Goal: Task Accomplishment & Management: Manage account settings

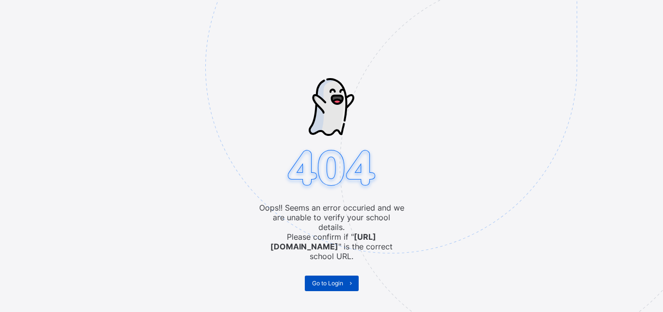
click at [321, 280] on span "Go to Login" at bounding box center [327, 283] width 31 height 7
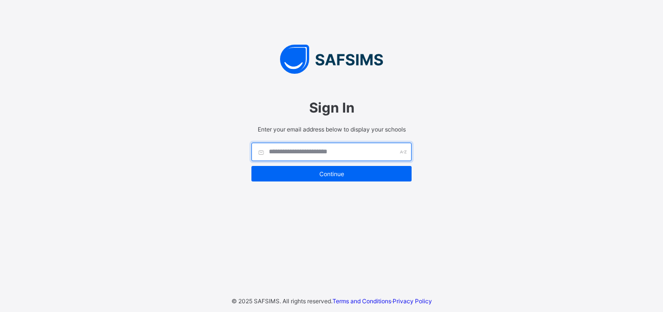
click at [320, 149] on input "text" at bounding box center [331, 152] width 160 height 18
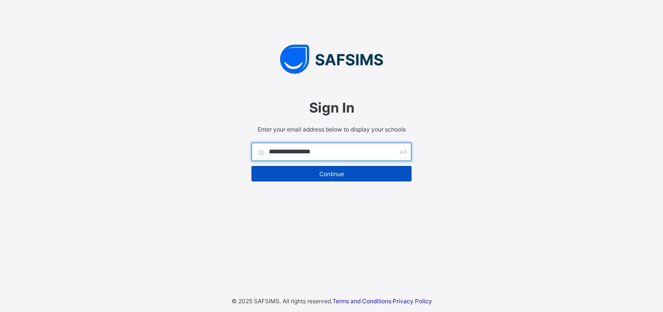
type input "**********"
click at [322, 170] on span "Continue" at bounding box center [332, 173] width 146 height 7
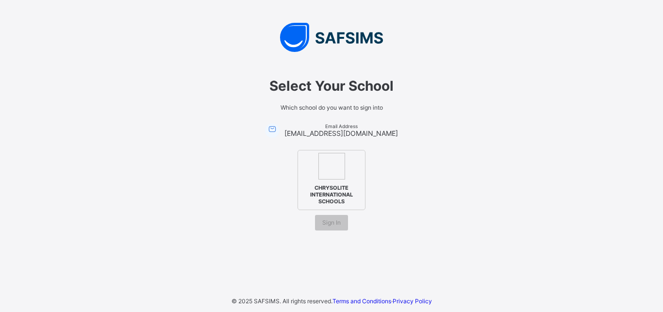
click at [322, 170] on img at bounding box center [331, 166] width 27 height 27
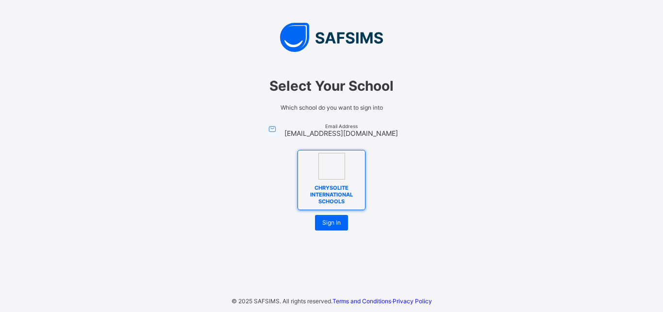
click at [329, 184] on span "CHRYSOLITE INTERNATIONAL SCHOOLS" at bounding box center [331, 194] width 59 height 25
click at [331, 223] on span "Sign In" at bounding box center [331, 222] width 18 height 7
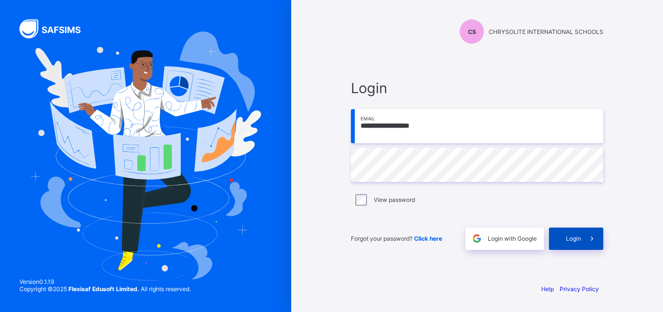
click at [568, 235] on span "Login" at bounding box center [573, 238] width 15 height 7
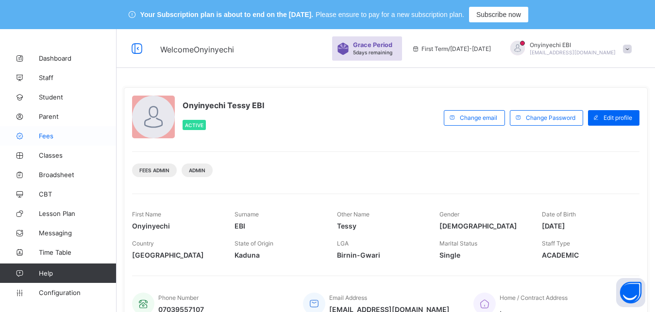
click at [44, 133] on span "Fees" at bounding box center [78, 136] width 78 height 8
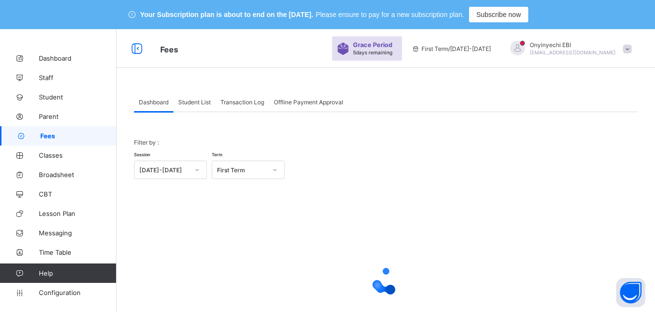
click at [199, 102] on span "Student List" at bounding box center [194, 102] width 33 height 7
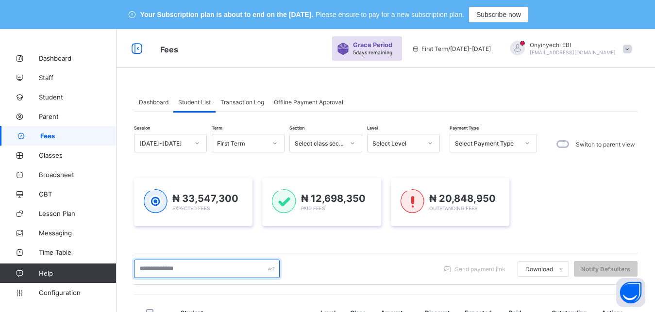
click at [204, 275] on input "text" at bounding box center [207, 269] width 146 height 18
click at [188, 270] on input "text" at bounding box center [207, 269] width 146 height 18
click at [165, 269] on input "text" at bounding box center [207, 269] width 146 height 18
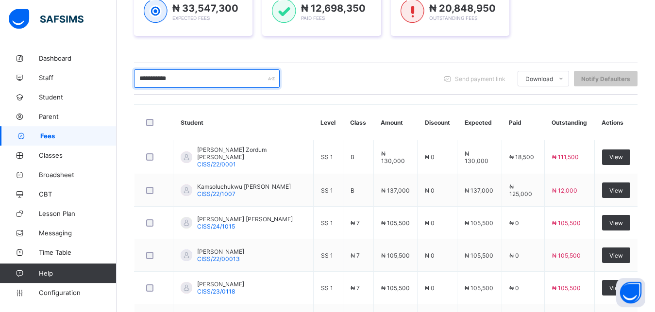
scroll to position [195, 0]
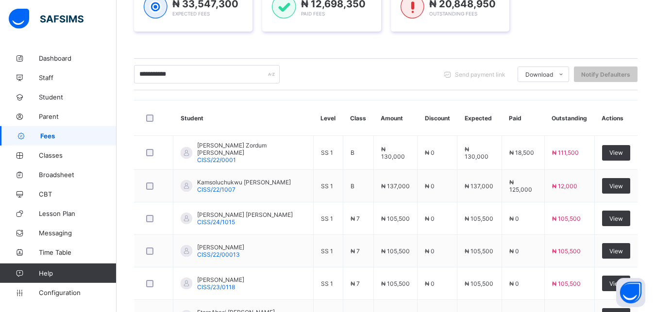
click at [653, 204] on div "Dashboard Student List Transaction Log Offline Payment Approval Student List Mo…" at bounding box center [386, 202] width 538 height 638
click at [179, 74] on input "**********" at bounding box center [207, 74] width 146 height 18
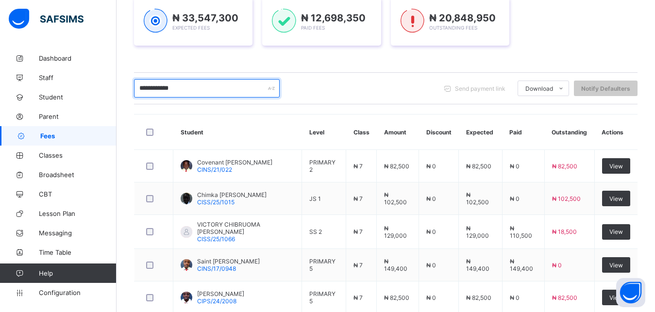
scroll to position [254, 0]
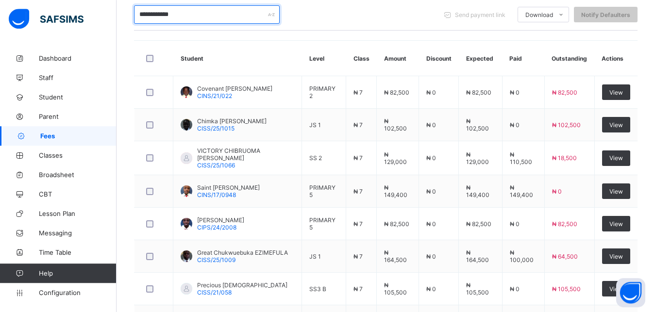
click at [192, 15] on input "**********" at bounding box center [207, 14] width 146 height 18
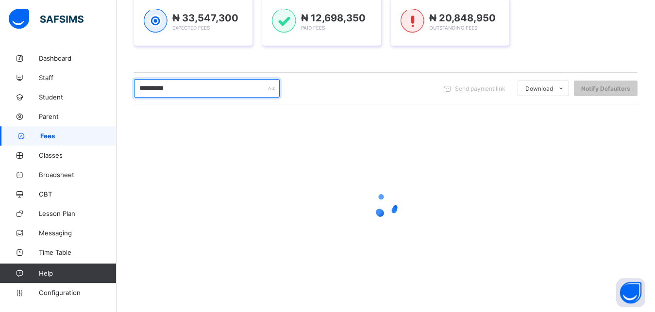
scroll to position [181, 0]
type input "*"
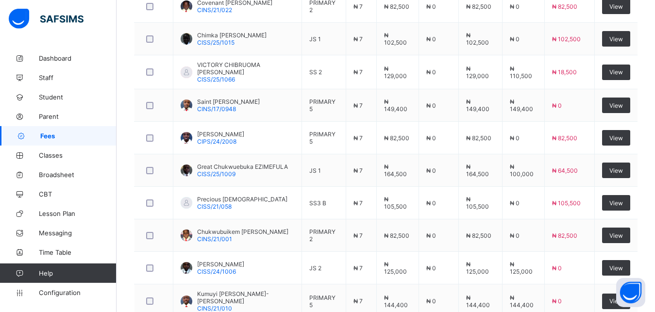
scroll to position [341, 0]
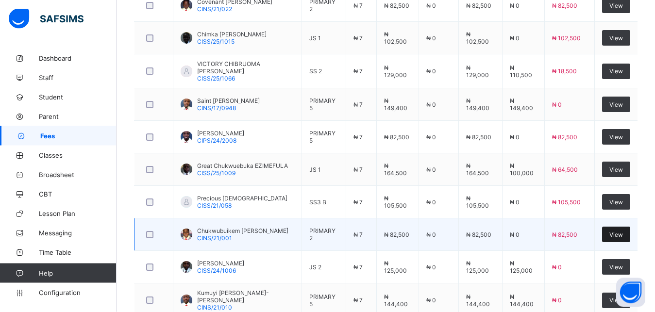
type input "*******"
click at [621, 232] on span "View" at bounding box center [616, 234] width 14 height 7
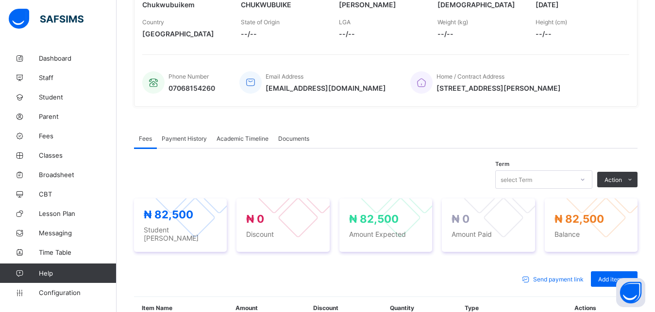
scroll to position [339, 0]
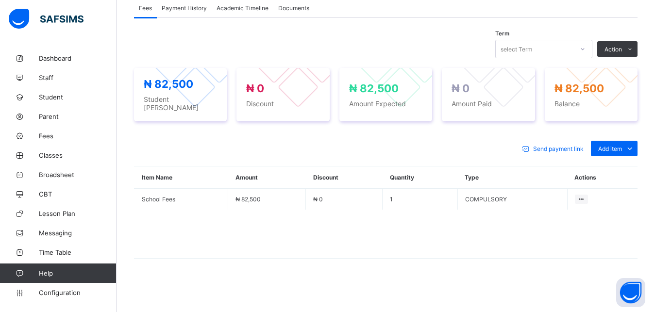
drag, startPoint x: 657, startPoint y: 2, endPoint x: 661, endPoint y: 149, distance: 147.1
click at [622, 167] on div "Optional items" at bounding box center [613, 171] width 39 height 10
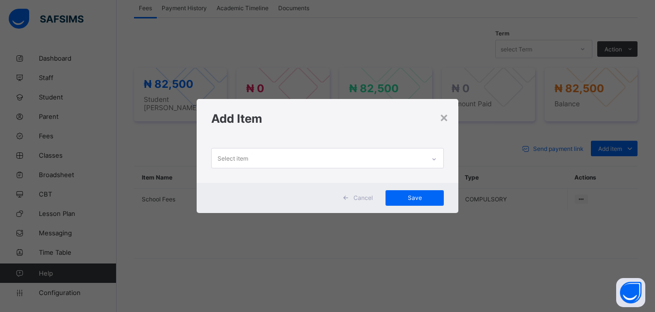
click at [306, 156] on div "Select item" at bounding box center [319, 158] width 214 height 19
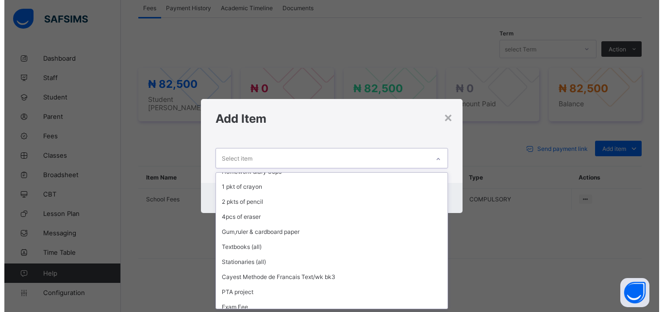
scroll to position [644, 0]
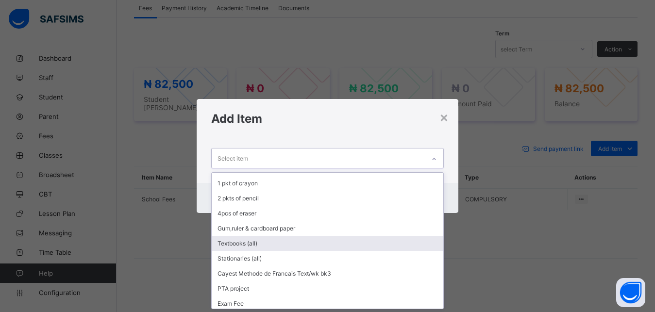
click at [354, 247] on div "Textbooks (all)" at bounding box center [328, 243] width 232 height 15
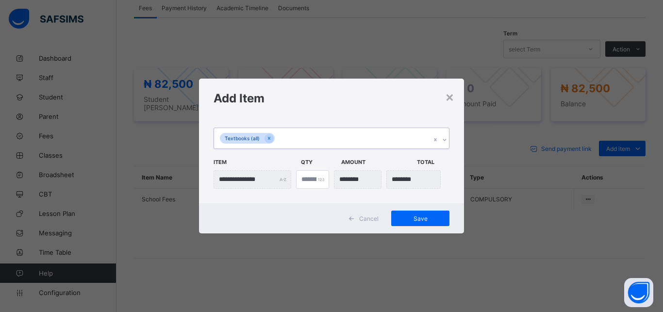
click at [282, 137] on div "Textbooks (all)" at bounding box center [322, 138] width 217 height 20
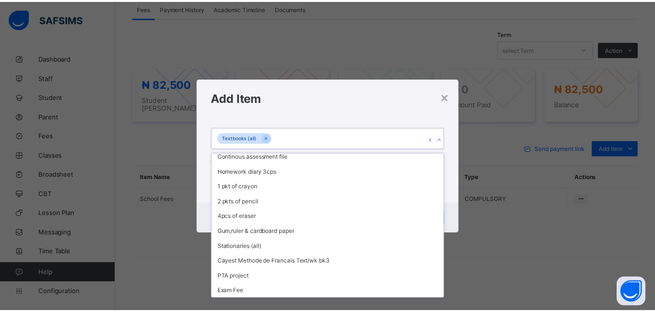
scroll to position [624, 0]
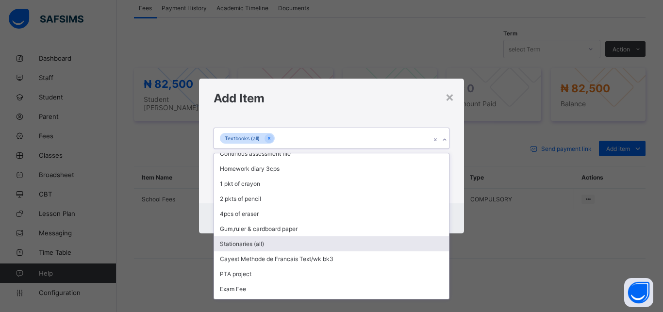
click at [316, 244] on div "Stationaries (all)" at bounding box center [331, 243] width 235 height 15
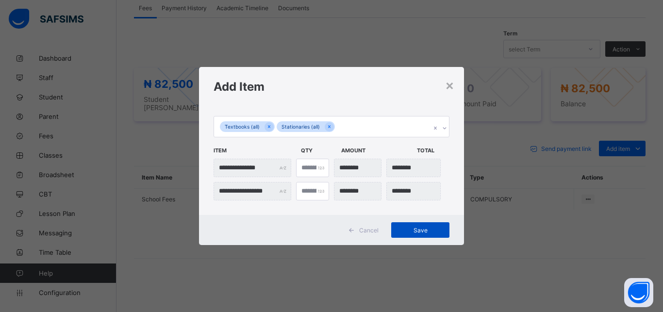
click at [414, 228] on span "Save" at bounding box center [421, 230] width 44 height 7
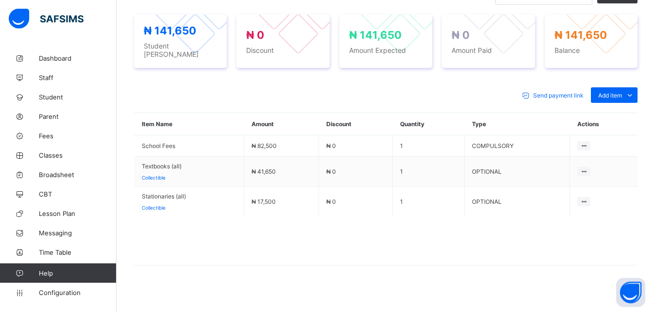
scroll to position [400, 0]
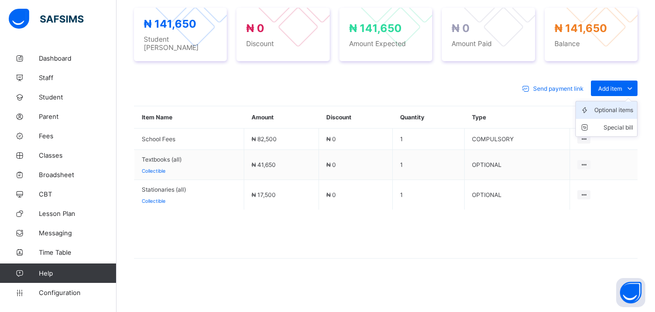
click at [609, 109] on div "Optional items" at bounding box center [613, 110] width 39 height 10
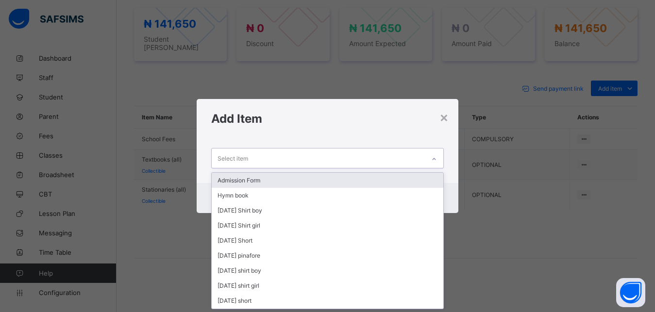
click at [263, 158] on div "Select item" at bounding box center [319, 158] width 214 height 19
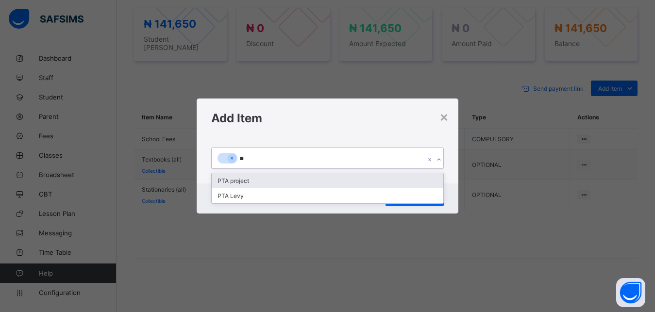
type input "***"
click at [234, 184] on div "PTA project" at bounding box center [328, 180] width 232 height 15
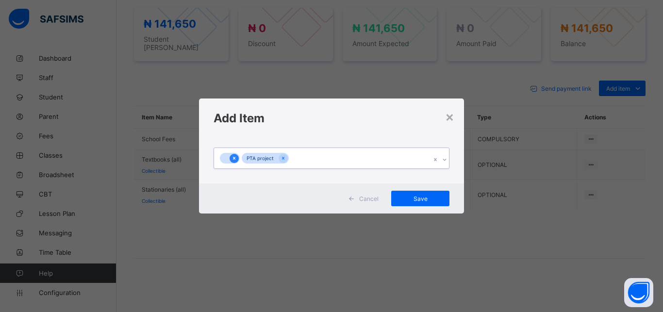
click at [233, 157] on icon at bounding box center [234, 158] width 5 height 7
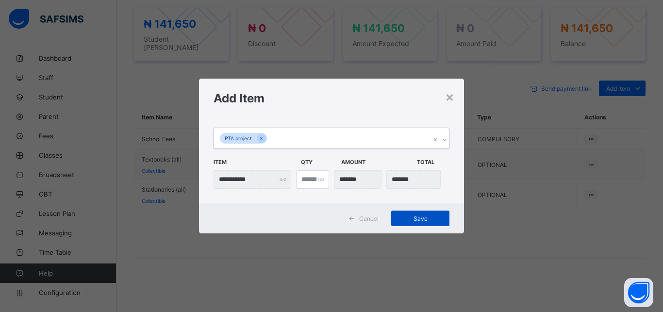
click at [428, 217] on span "Save" at bounding box center [421, 218] width 44 height 7
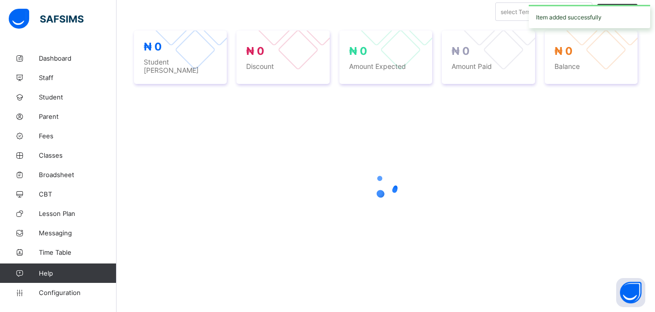
scroll to position [377, 0]
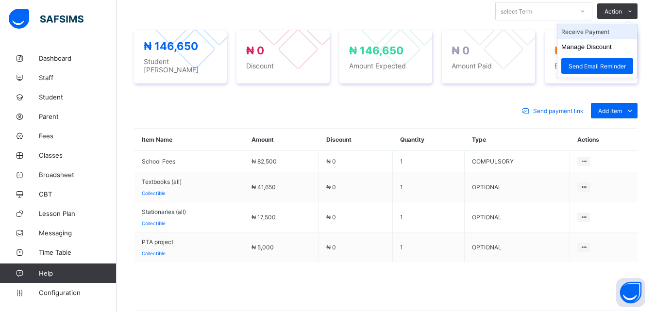
click at [599, 36] on li "Receive Payment" at bounding box center [597, 31] width 80 height 15
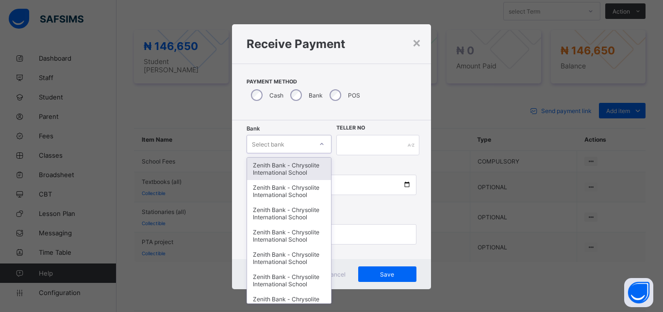
click at [290, 140] on div "Select bank" at bounding box center [280, 144] width 66 height 14
type input "**"
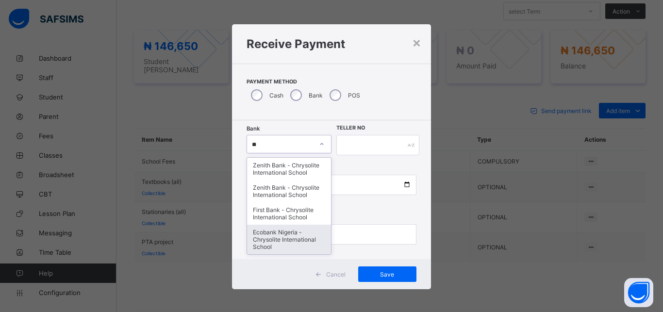
click at [275, 229] on div "Ecobank Nigeria - Chrysolite International School" at bounding box center [289, 240] width 84 height 30
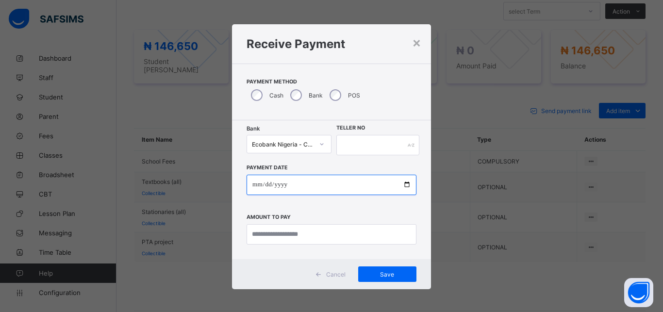
click at [292, 186] on input "date" at bounding box center [332, 185] width 170 height 20
click at [401, 183] on input "date" at bounding box center [332, 185] width 170 height 20
type input "**********"
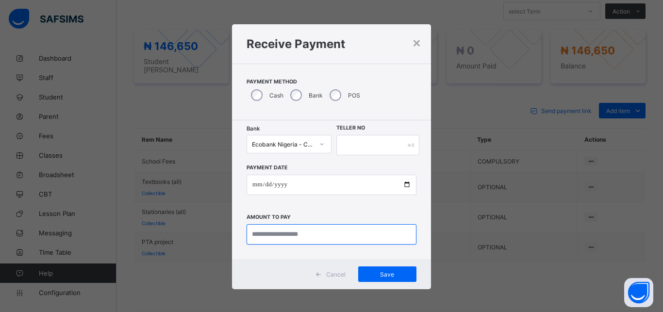
click at [292, 232] on input "currency" at bounding box center [332, 234] width 170 height 20
type input "*********"
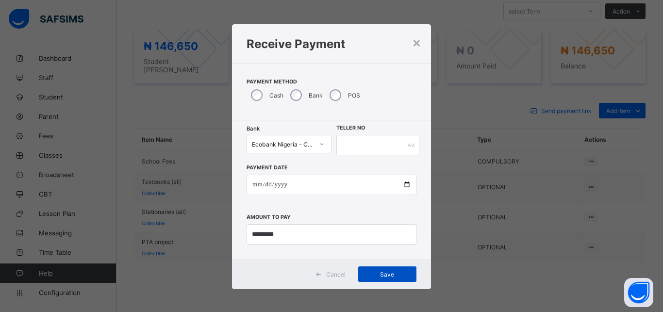
click at [375, 271] on span "Save" at bounding box center [388, 274] width 44 height 7
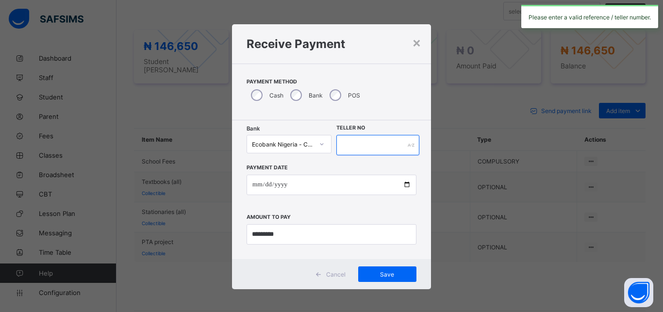
click at [356, 148] on input "text" at bounding box center [377, 145] width 83 height 20
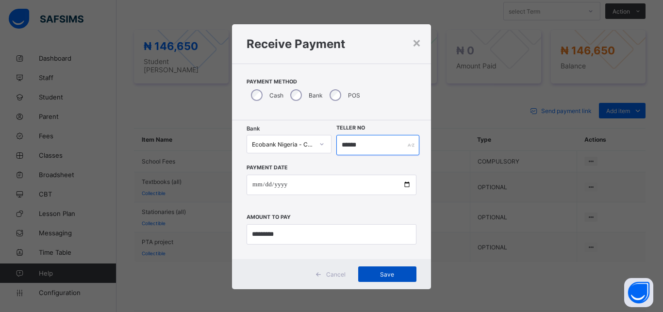
type input "******"
click at [379, 273] on span "Save" at bounding box center [388, 274] width 44 height 7
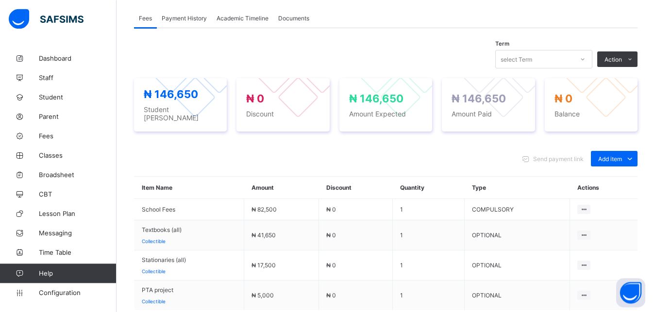
scroll to position [33, 0]
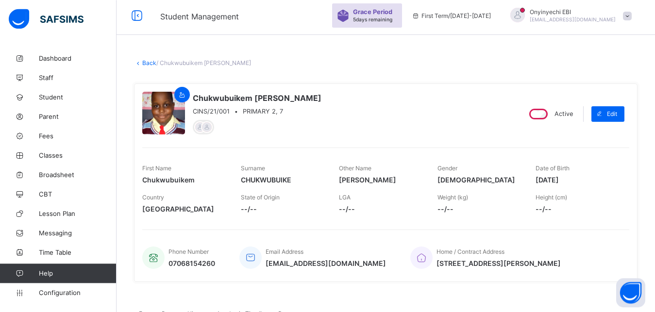
click at [154, 61] on link "Back" at bounding box center [149, 62] width 14 height 7
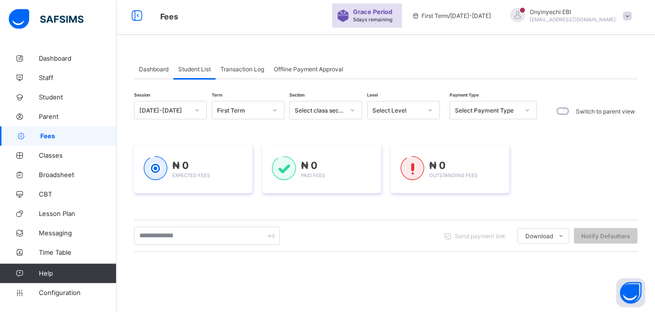
scroll to position [29, 0]
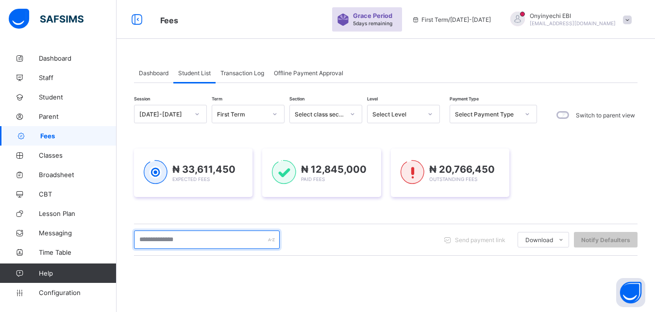
click at [160, 241] on input "text" at bounding box center [207, 240] width 146 height 18
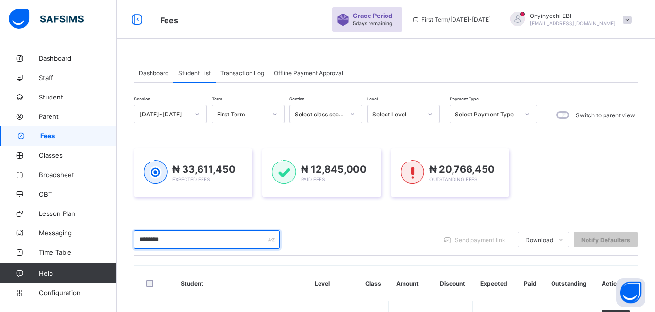
scroll to position [174, 0]
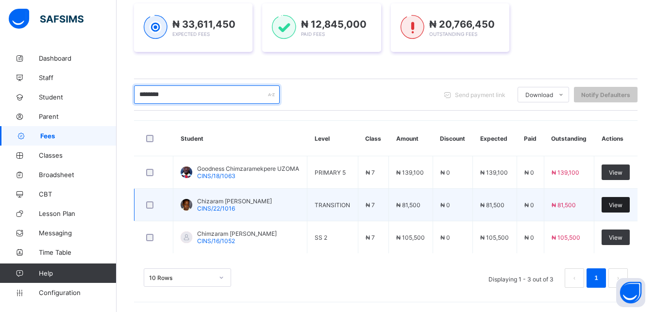
type input "********"
click at [616, 200] on div "View" at bounding box center [615, 205] width 28 height 16
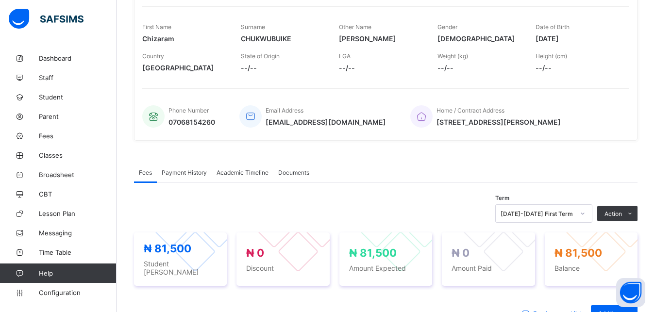
scroll to position [340, 0]
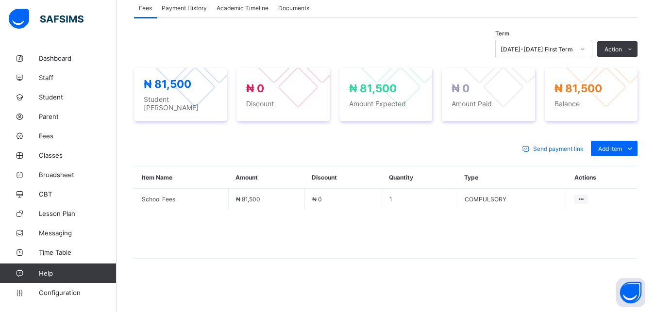
click at [649, 273] on div "× Delete Document This action would delete the document with name: from the sys…" at bounding box center [386, 25] width 538 height 573
click at [614, 167] on div "Optional items" at bounding box center [613, 171] width 39 height 10
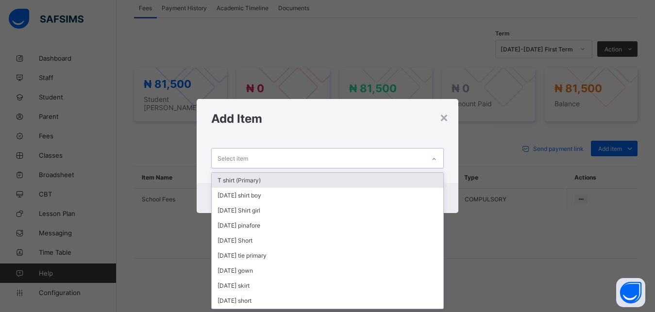
scroll to position [0, 0]
click at [309, 154] on div "Select item" at bounding box center [319, 158] width 214 height 19
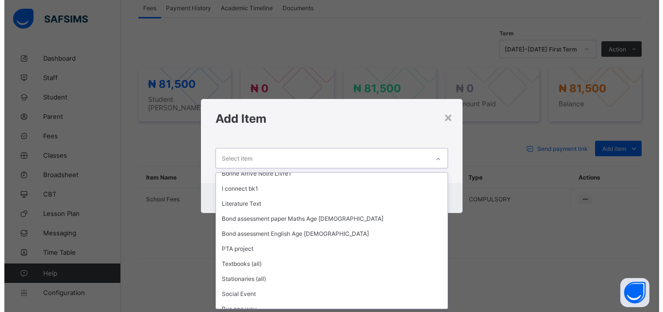
scroll to position [537, 0]
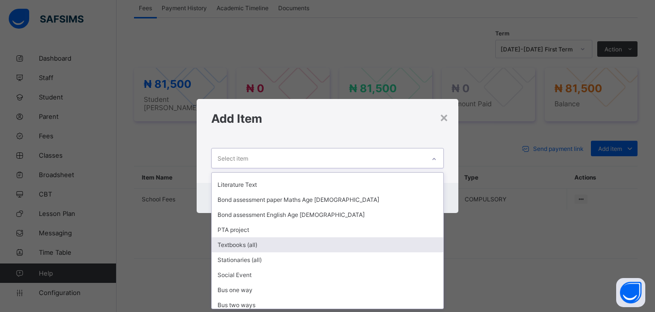
click at [284, 243] on div "Textbooks (all)" at bounding box center [328, 244] width 232 height 15
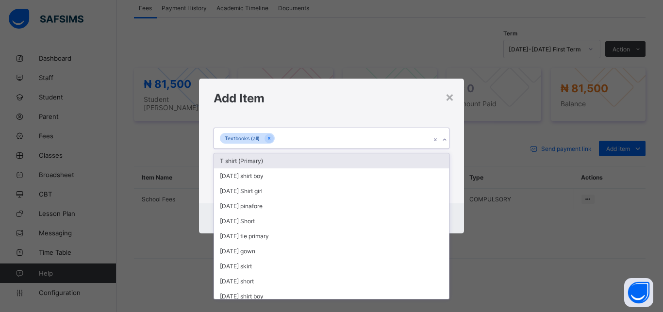
click at [286, 135] on div "Textbooks (all)" at bounding box center [322, 138] width 217 height 20
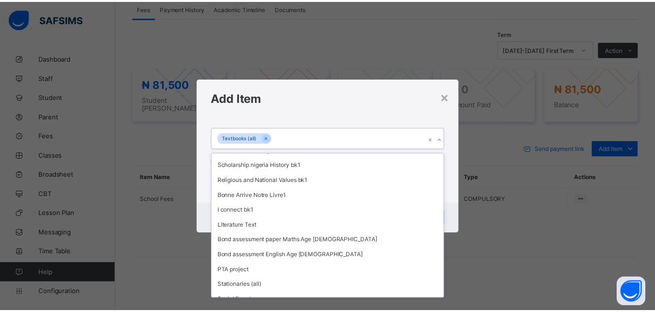
scroll to position [515, 0]
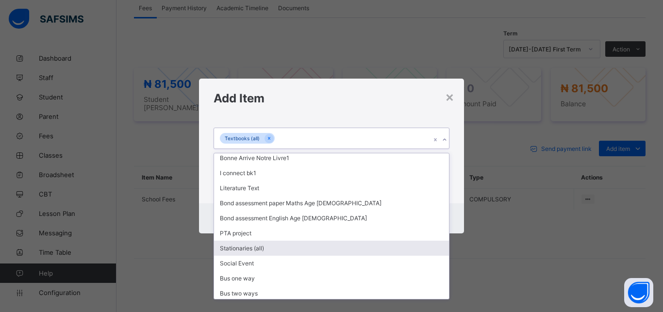
click at [296, 251] on div "Stationaries (all)" at bounding box center [331, 248] width 235 height 15
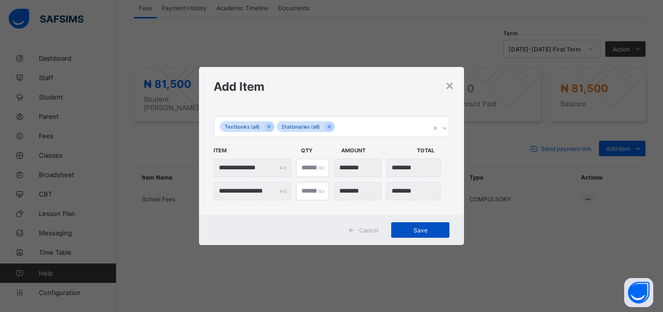
click at [412, 228] on span "Save" at bounding box center [421, 230] width 44 height 7
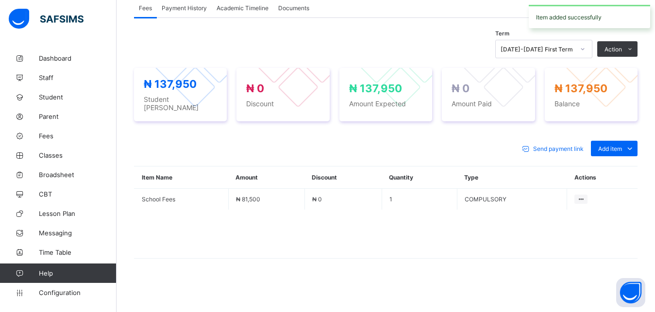
scroll to position [339, 0]
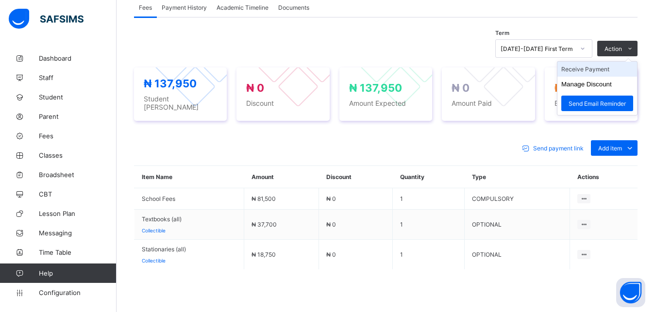
click at [610, 74] on li "Receive Payment" at bounding box center [597, 69] width 80 height 15
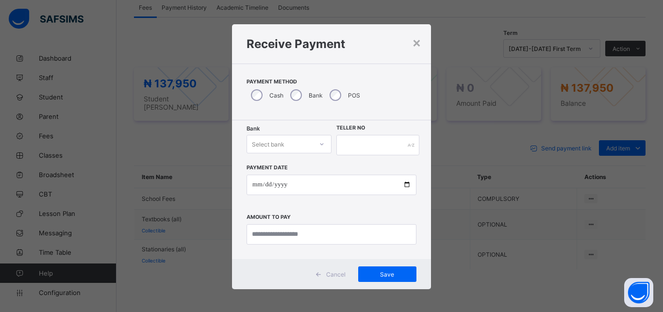
click at [295, 148] on div "Select bank" at bounding box center [280, 144] width 66 height 14
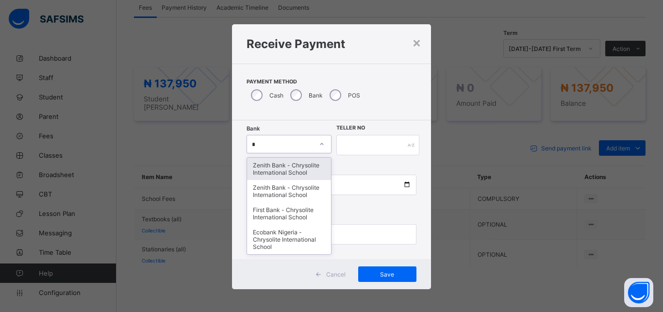
type input "**"
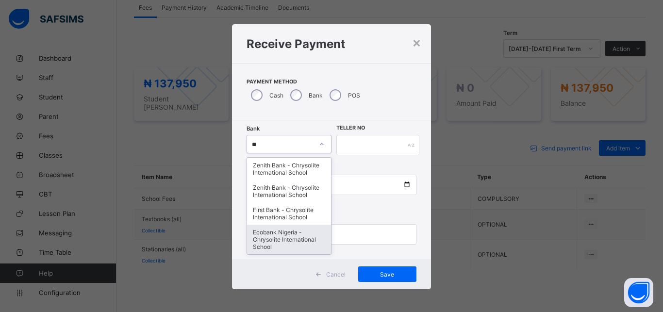
click at [283, 231] on div "Ecobank Nigeria - Chrysolite International School" at bounding box center [289, 240] width 84 height 30
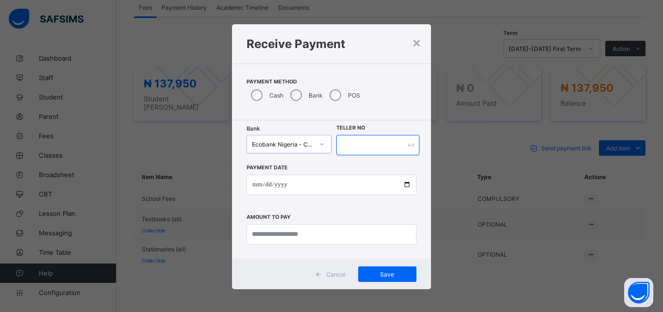
click at [352, 147] on input "text" at bounding box center [377, 145] width 83 height 20
type input "*****"
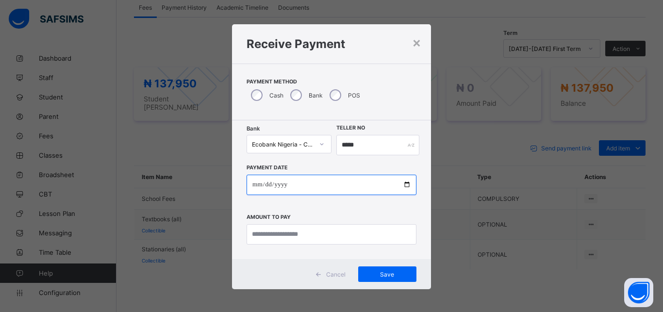
click at [401, 183] on input "date" at bounding box center [332, 185] width 170 height 20
type input "**********"
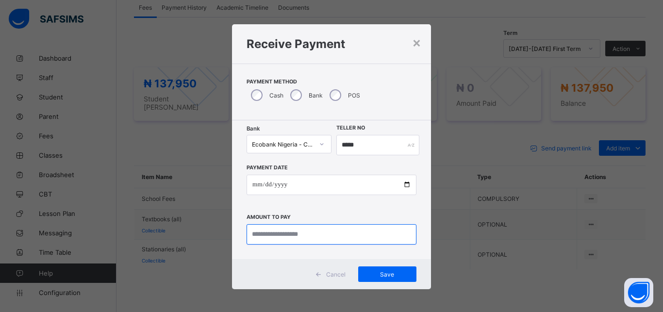
click at [259, 237] on input "currency" at bounding box center [332, 234] width 170 height 20
type input "*********"
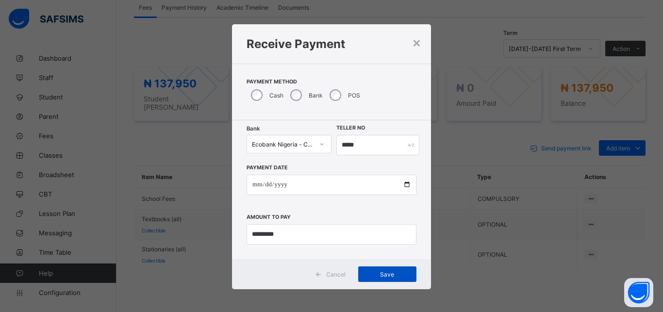
click at [376, 271] on span "Save" at bounding box center [388, 274] width 44 height 7
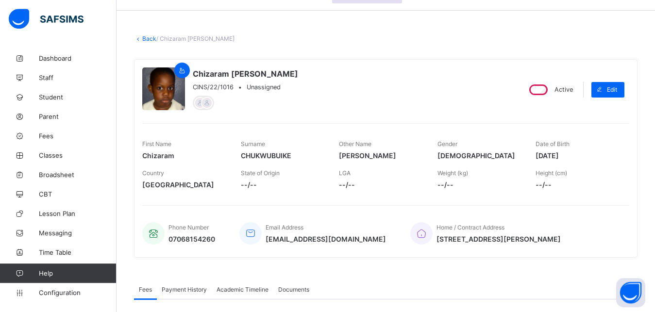
scroll to position [50, 0]
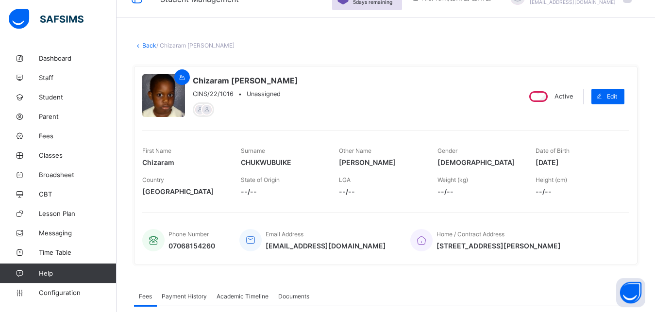
click at [147, 43] on link "Back" at bounding box center [149, 45] width 14 height 7
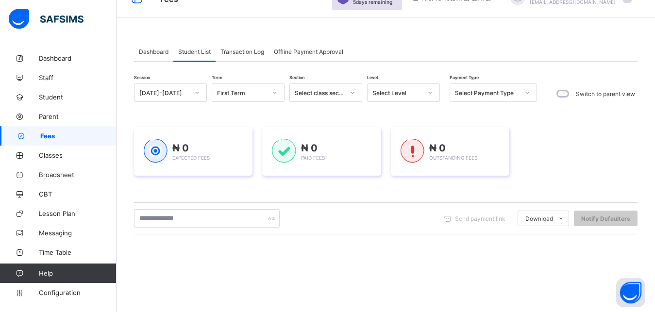
scroll to position [29, 0]
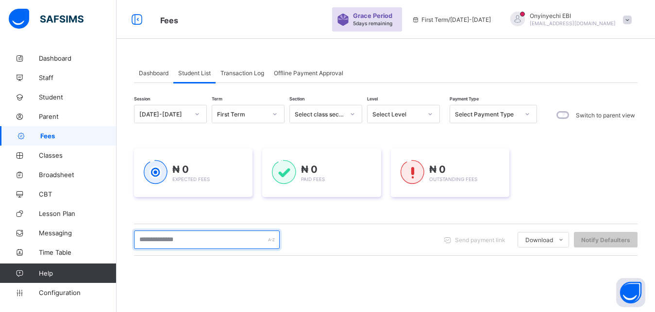
click at [179, 240] on input "text" at bounding box center [207, 240] width 146 height 18
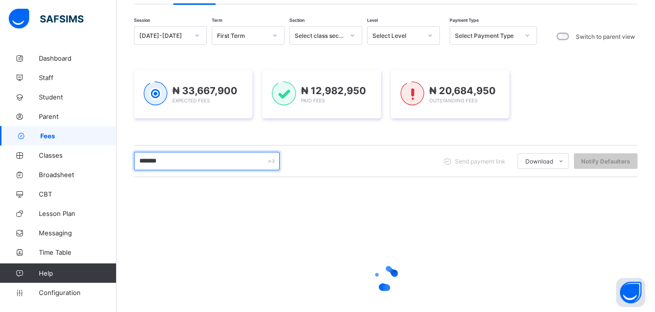
scroll to position [135, 0]
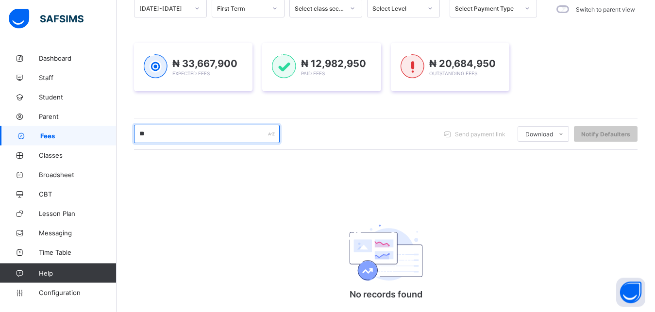
type input "*"
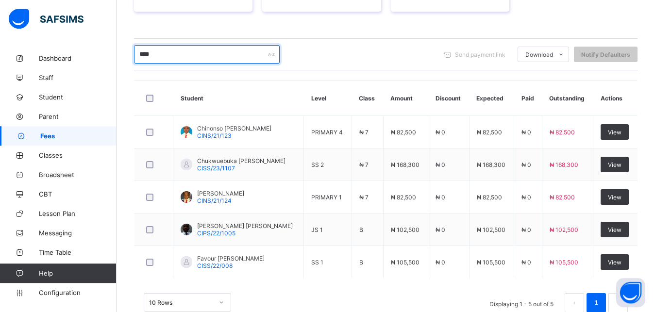
scroll to position [239, 0]
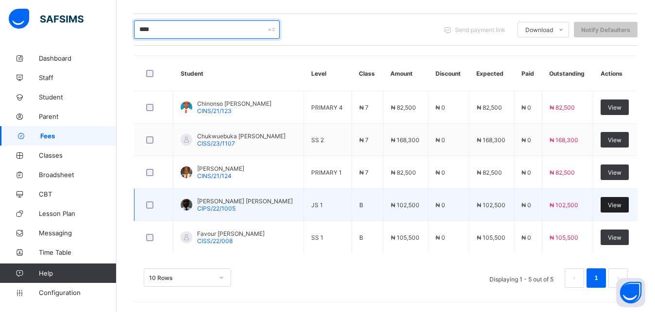
type input "****"
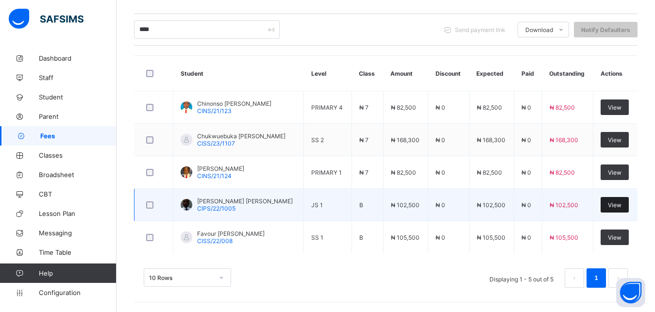
click at [621, 202] on span "View" at bounding box center [615, 204] width 14 height 7
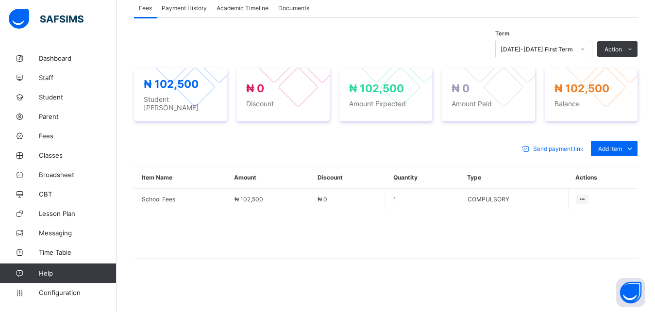
scroll to position [334, 0]
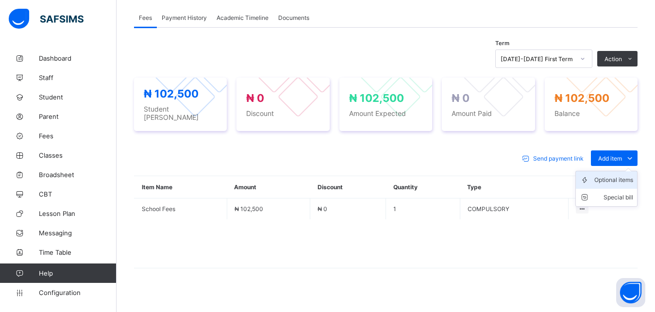
click at [619, 175] on div "Optional items" at bounding box center [613, 180] width 39 height 10
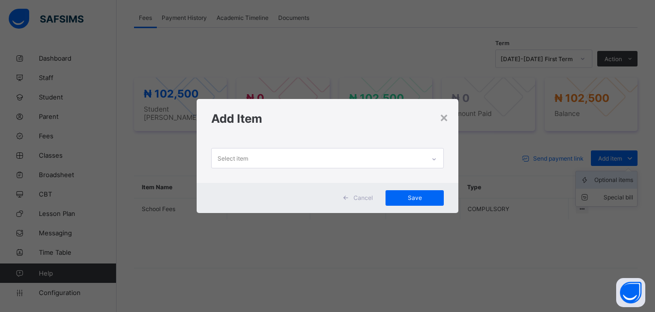
click at [619, 166] on div "× Add Item Select item Cancel Save" at bounding box center [327, 156] width 655 height 312
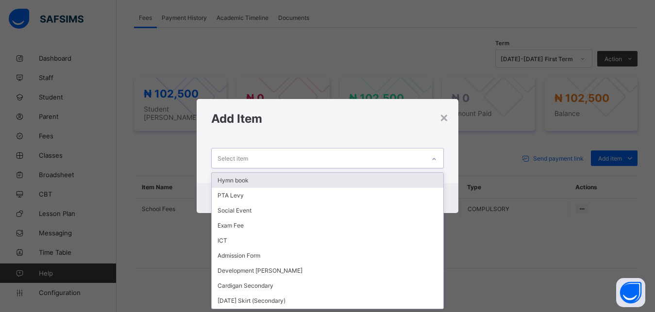
click at [289, 157] on div "Select item" at bounding box center [319, 158] width 214 height 19
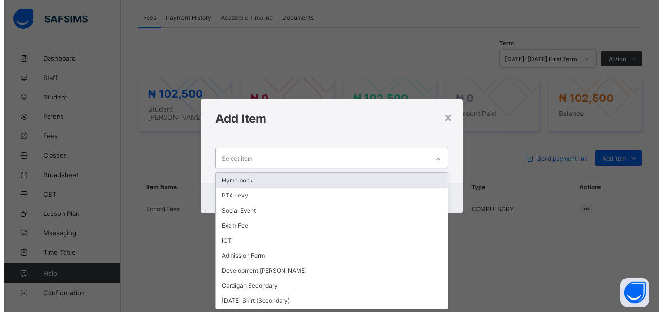
scroll to position [0, 0]
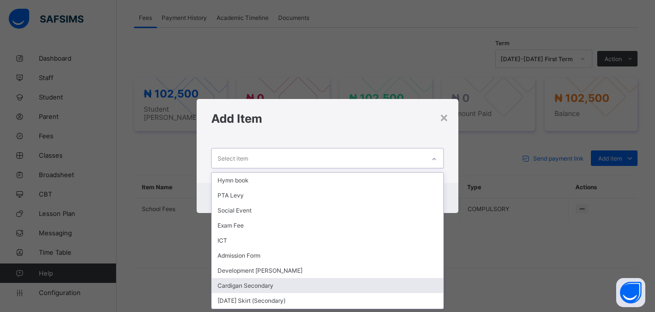
click at [250, 287] on div "Cardigan Secondary" at bounding box center [328, 285] width 232 height 15
click at [250, 287] on div "× Add Item option Cardigan Secondary focused, 8 of 29. 29 results available. Us…" at bounding box center [327, 156] width 655 height 312
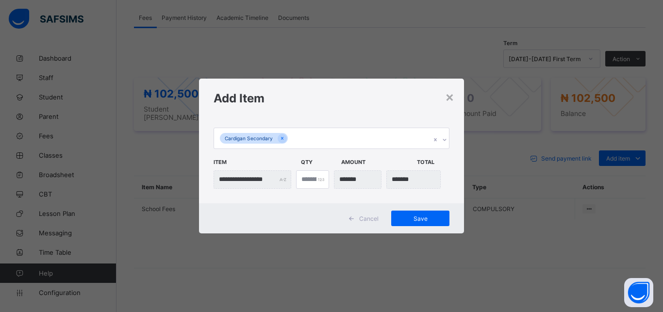
click at [295, 135] on div "Cardigan Secondary" at bounding box center [322, 138] width 217 height 20
click at [295, 136] on div "Cardigan Secondary" at bounding box center [322, 138] width 217 height 20
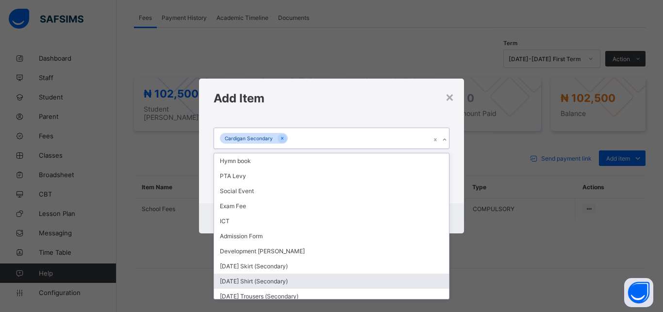
click at [298, 284] on div "[DATE] Shirt (Secondary)" at bounding box center [331, 281] width 235 height 15
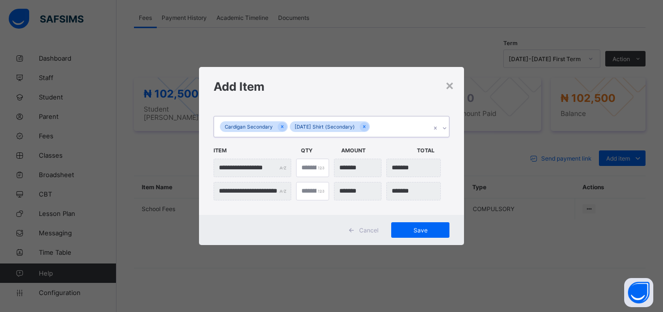
click at [376, 123] on div "Cardigan Secondary [DATE] Shirt (Secondary)" at bounding box center [322, 127] width 217 height 20
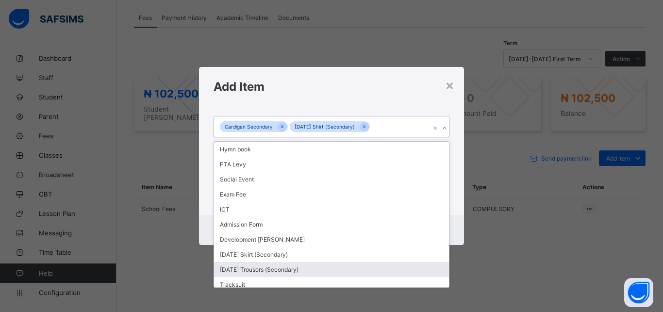
click at [366, 263] on div "[DATE] Trousers (Secondary)" at bounding box center [331, 269] width 235 height 15
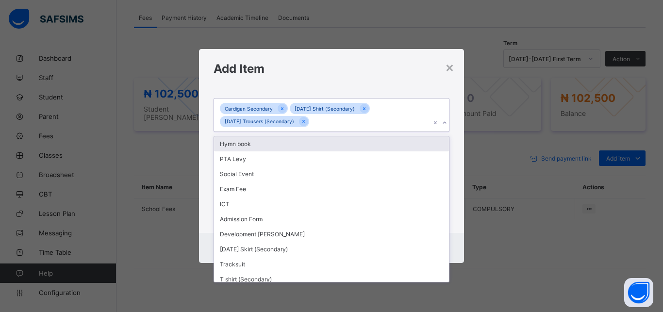
click at [318, 119] on div "Cardigan Secondary [DATE] Shirt (Secondary) [DATE] Trousers (Secondary)" at bounding box center [322, 115] width 217 height 33
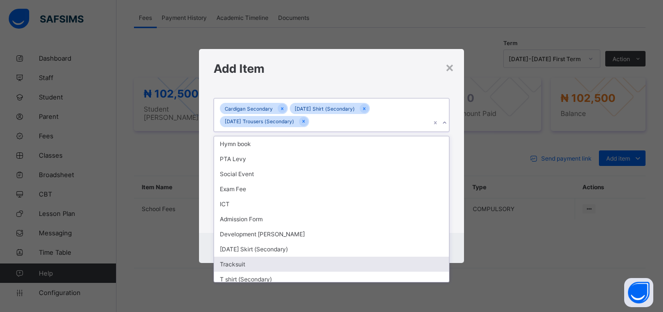
click at [257, 264] on div "Tracksuit" at bounding box center [331, 264] width 235 height 15
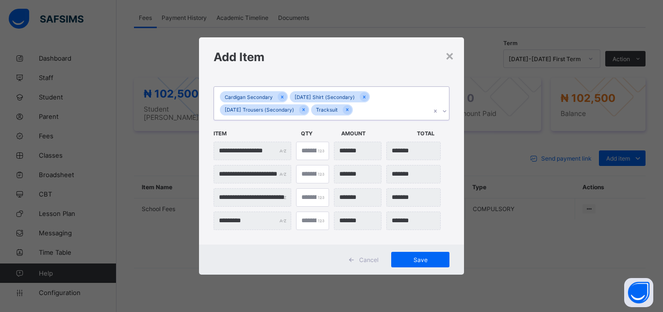
click at [257, 264] on div "Cancel Save" at bounding box center [331, 260] width 265 height 30
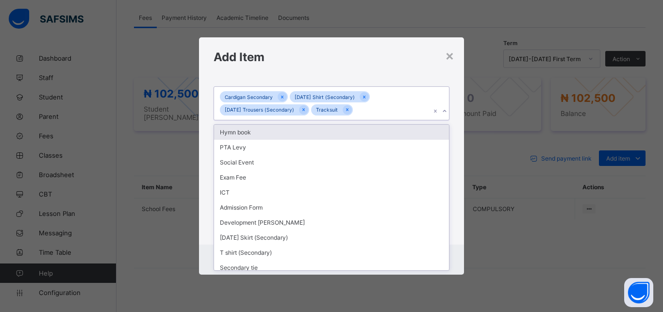
click at [356, 109] on input "text" at bounding box center [355, 110] width 1 height 6
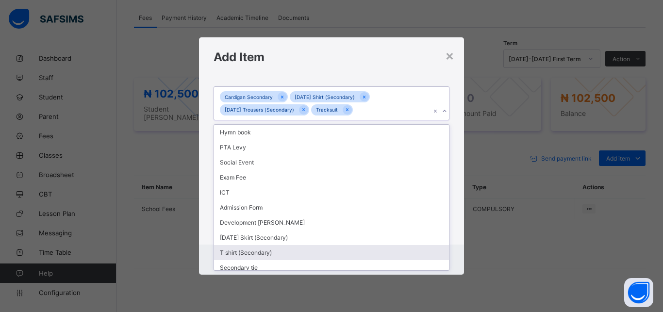
click at [254, 252] on div "T shirt (Secondary)" at bounding box center [331, 252] width 235 height 15
click at [254, 245] on div "**********" at bounding box center [331, 161] width 265 height 168
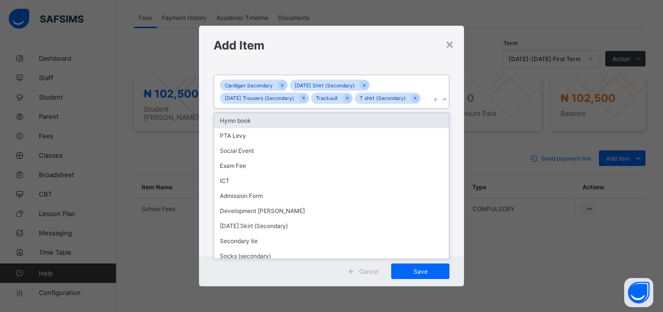
click at [422, 93] on div "Cardigan Secondary [DATE] Shirt (Secondary) [DATE] Trousers (Secondary) Tracksu…" at bounding box center [322, 91] width 217 height 33
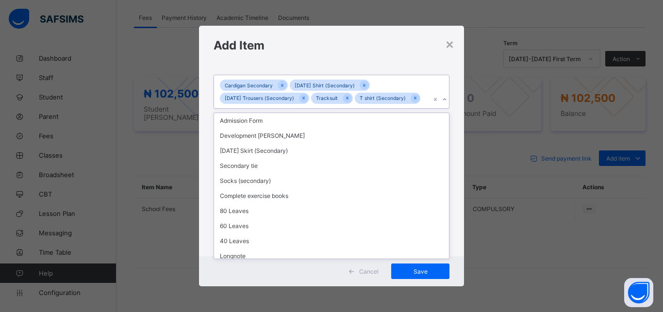
scroll to position [77, 0]
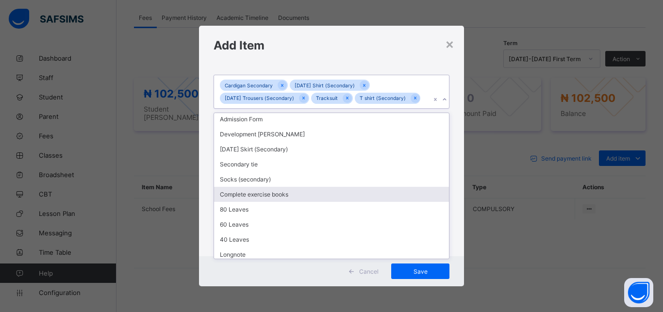
click at [307, 191] on div "Complete exercise books" at bounding box center [331, 194] width 235 height 15
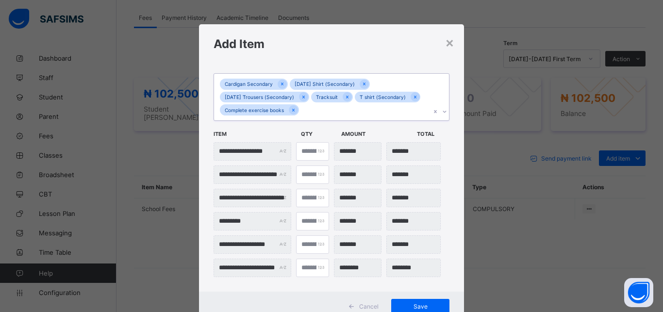
click at [309, 107] on div "Cardigan Secondary [DATE] Shirt (Secondary) [DATE] Trousers (Secondary) Tracksu…" at bounding box center [322, 97] width 217 height 47
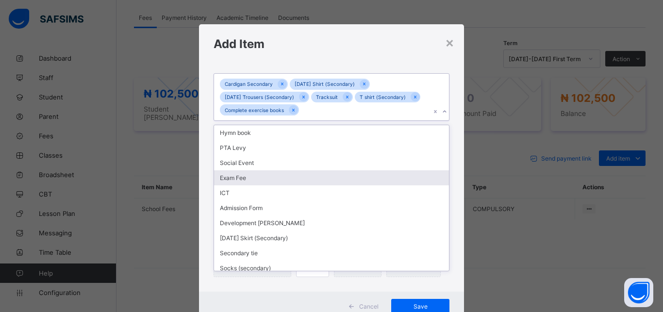
click at [435, 177] on div "Exam Fee" at bounding box center [331, 177] width 235 height 15
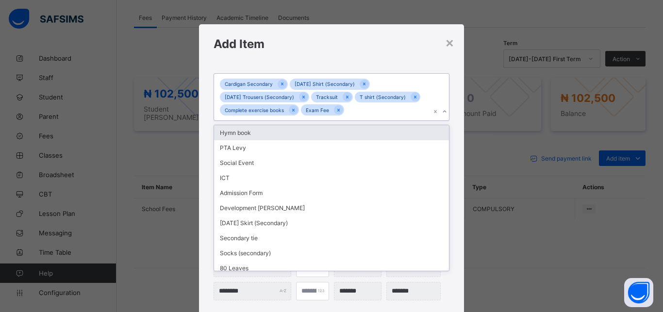
click at [359, 107] on div "Cardigan Secondary [DATE] Shirt (Secondary) [DATE] Trousers (Secondary) Tracksu…" at bounding box center [322, 97] width 217 height 47
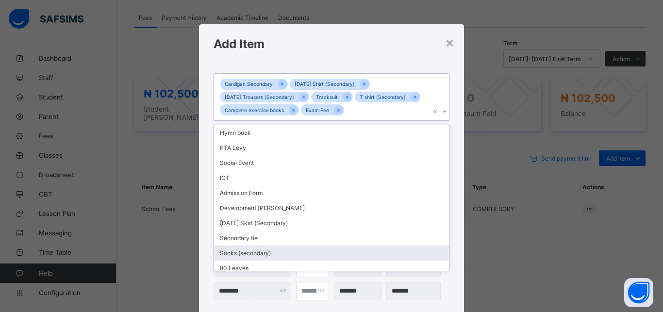
click at [278, 250] on div "Socks (secondary)" at bounding box center [331, 253] width 235 height 15
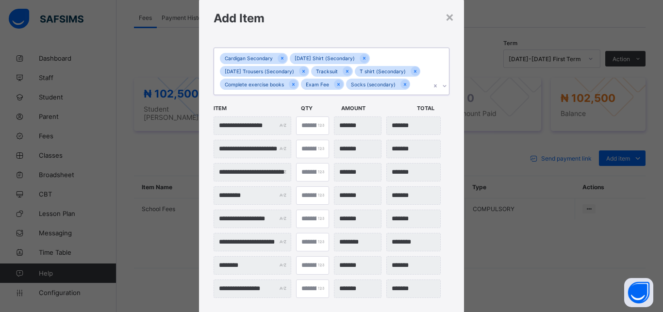
scroll to position [35, 0]
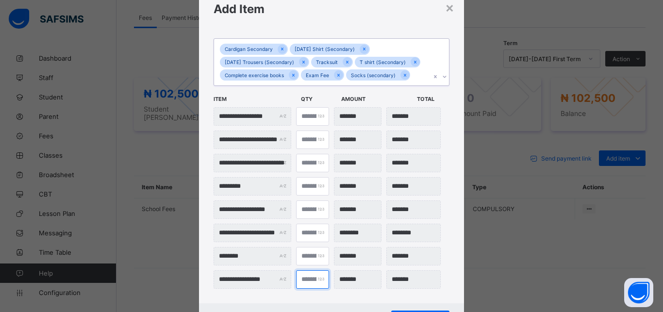
click at [302, 278] on input "*" at bounding box center [312, 279] width 33 height 18
type input "***"
type input "*"
type input "*******"
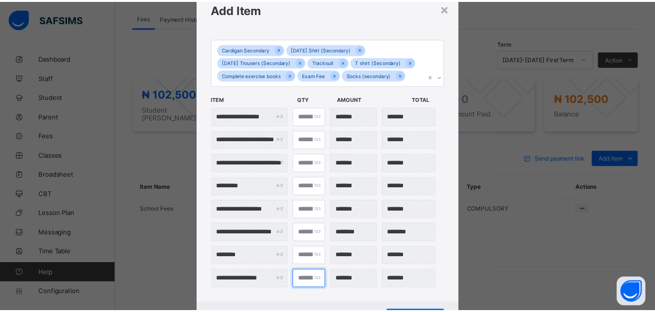
scroll to position [81, 0]
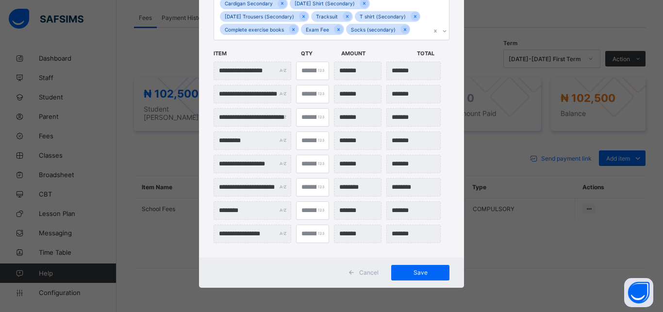
click at [406, 26] on div "Cardigan Secondary [DATE] Shirt (Secondary) [DATE] Trousers (Secondary) Tracksu…" at bounding box center [322, 16] width 217 height 47
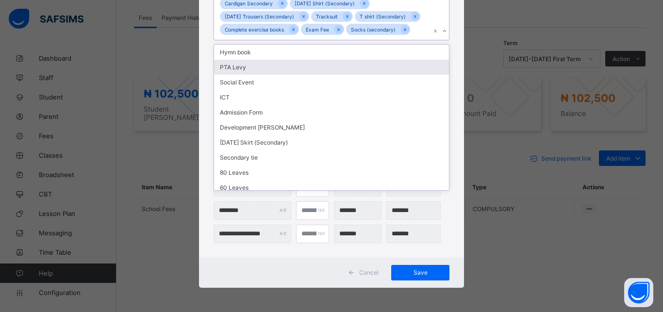
click at [290, 69] on div "PTA Levy" at bounding box center [331, 67] width 235 height 15
type input "*"
type input "*******"
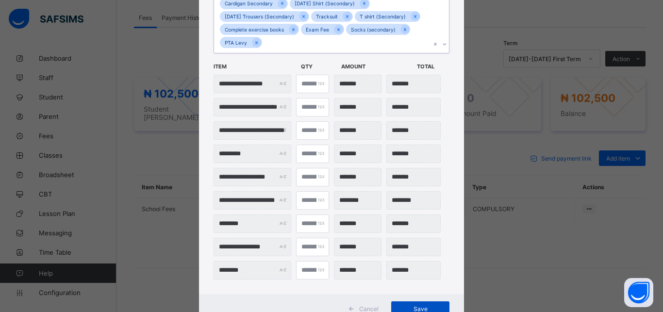
click at [420, 305] on div "Save" at bounding box center [420, 309] width 58 height 16
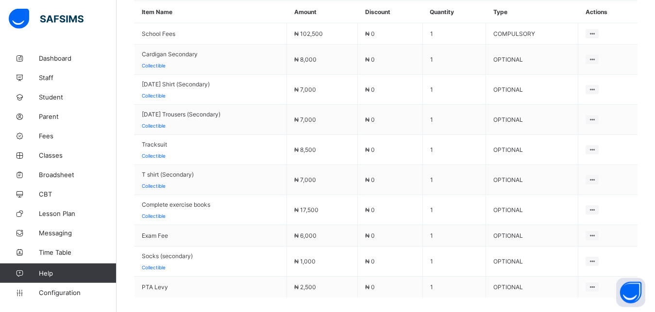
scroll to position [529, 0]
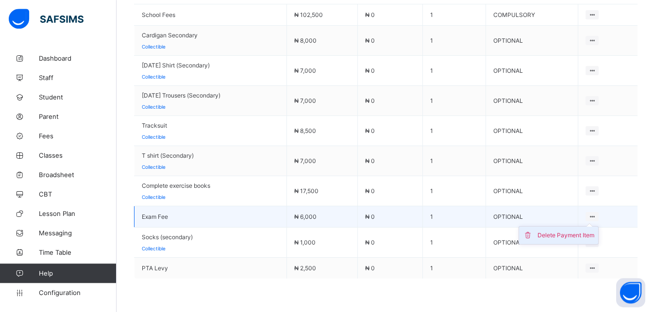
click at [581, 231] on div "Delete Payment Item" at bounding box center [565, 236] width 57 height 10
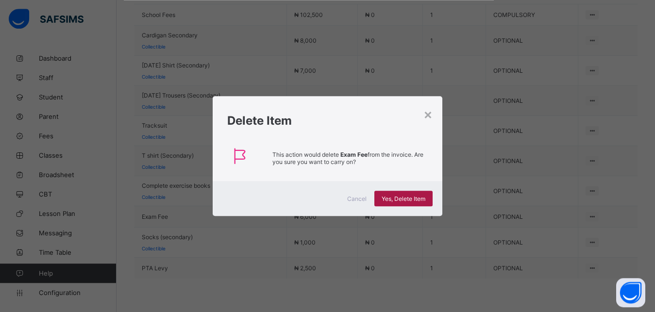
click at [414, 195] on div "Yes, Delete Item" at bounding box center [403, 199] width 58 height 16
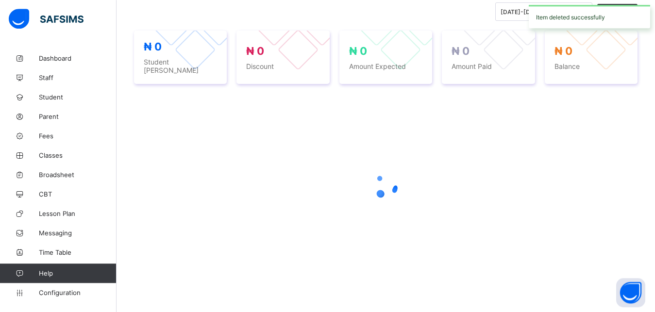
scroll to position [371, 0]
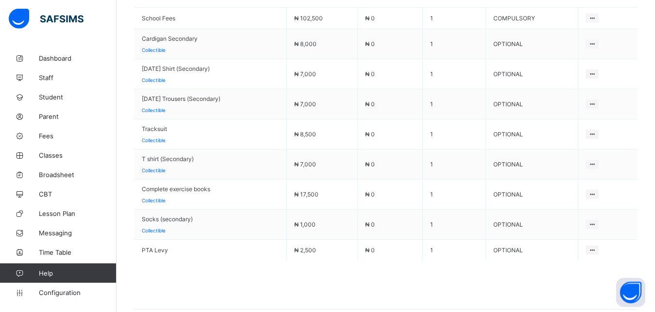
scroll to position [528, 0]
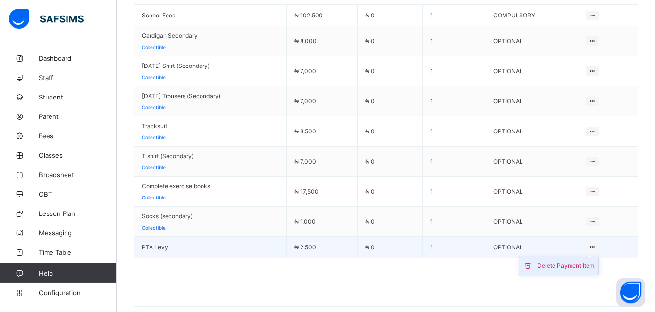
click at [585, 261] on div "Delete Payment Item" at bounding box center [565, 266] width 57 height 10
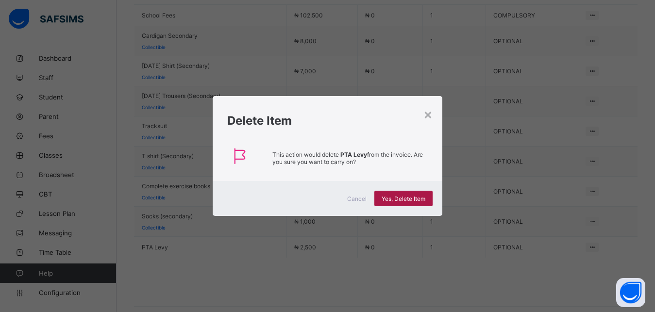
click at [410, 197] on span "Yes, Delete Item" at bounding box center [404, 198] width 44 height 7
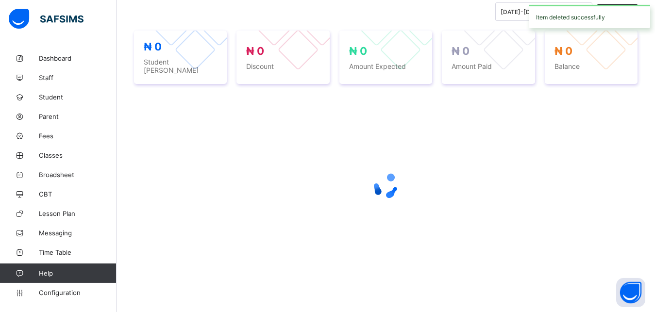
scroll to position [371, 0]
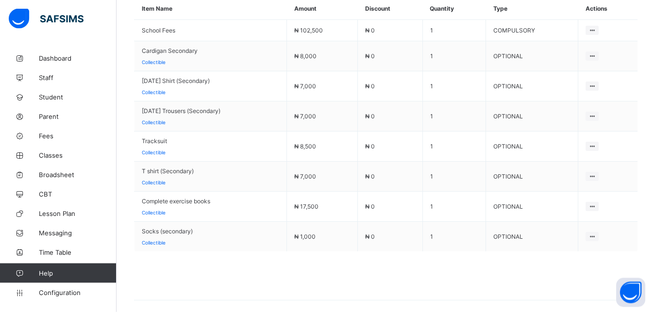
click at [637, 251] on span at bounding box center [385, 275] width 503 height 49
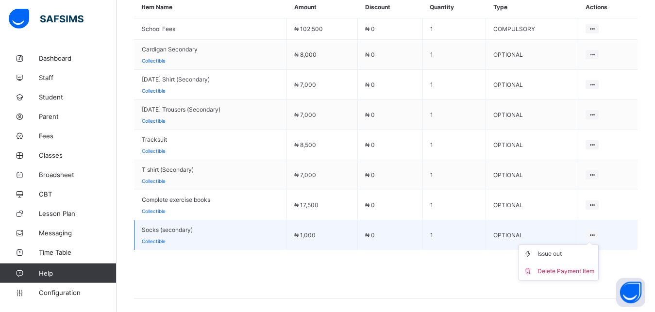
click at [596, 232] on icon at bounding box center [592, 235] width 8 height 7
click at [589, 267] on div "Delete Payment Item" at bounding box center [565, 272] width 57 height 10
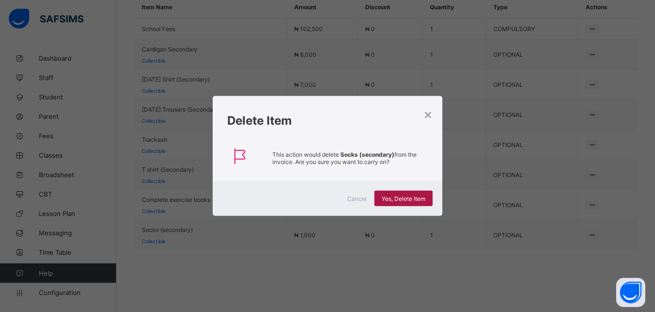
click at [424, 195] on div "Yes, Delete Item" at bounding box center [403, 199] width 58 height 16
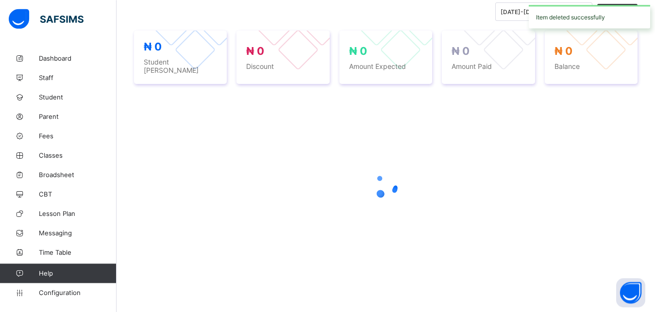
scroll to position [371, 0]
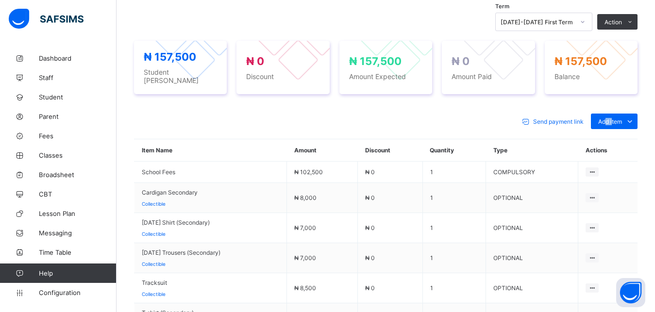
drag, startPoint x: 614, startPoint y: 119, endPoint x: 620, endPoint y: 100, distance: 20.1
click at [620, 104] on div "Send payment link Add item Optional items Special bill Item Name Amount Discoun…" at bounding box center [385, 268] width 503 height 328
drag, startPoint x: 620, startPoint y: 100, endPoint x: 617, endPoint y: 109, distance: 9.6
click at [617, 109] on div "Send payment link Add item Optional items Special bill Item Name Amount Discoun…" at bounding box center [385, 268] width 503 height 328
click at [612, 138] on div "Optional items" at bounding box center [613, 143] width 39 height 10
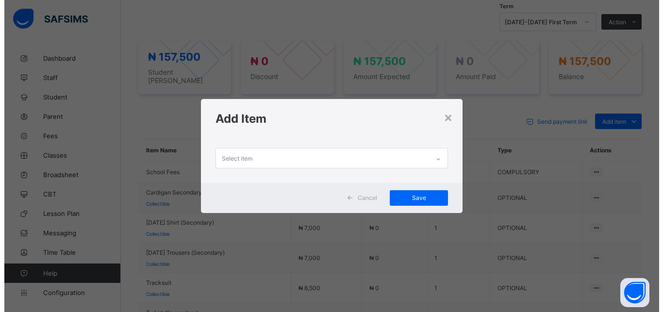
scroll to position [0, 0]
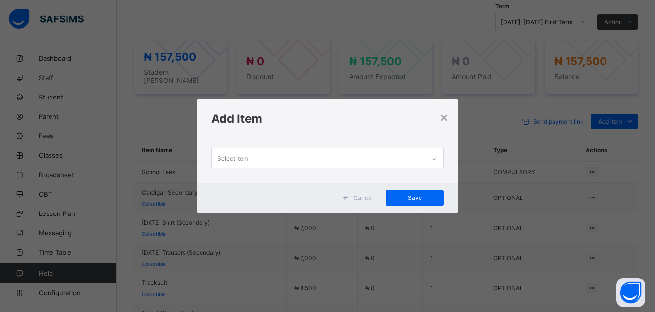
click at [278, 156] on div "Select item" at bounding box center [319, 158] width 214 height 19
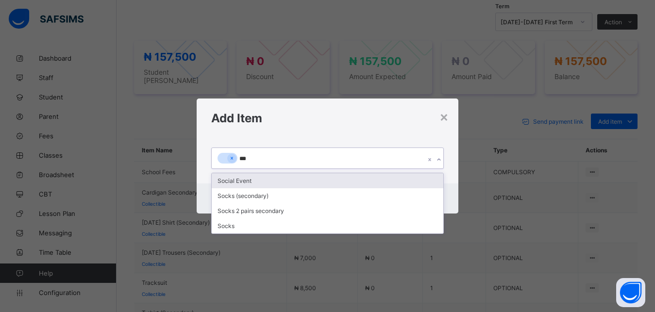
type input "****"
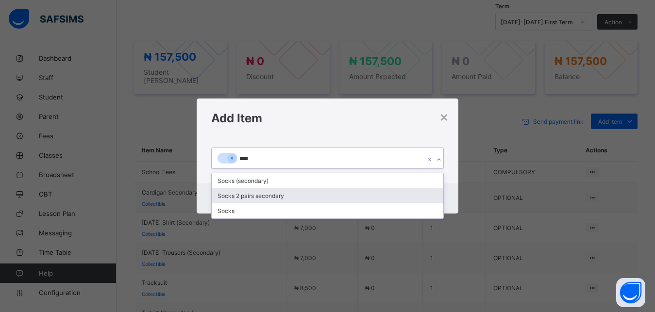
click at [225, 194] on div "Socks 2 pairs secondary" at bounding box center [328, 195] width 232 height 15
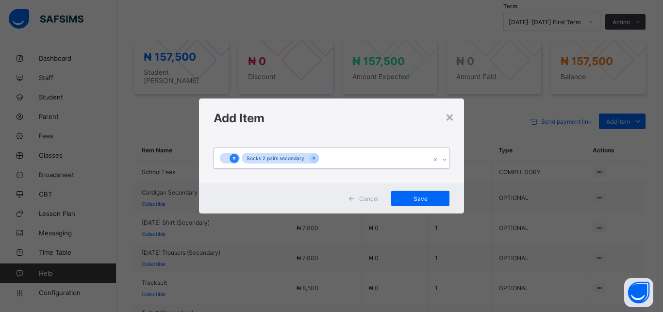
click at [236, 161] on icon at bounding box center [234, 158] width 5 height 7
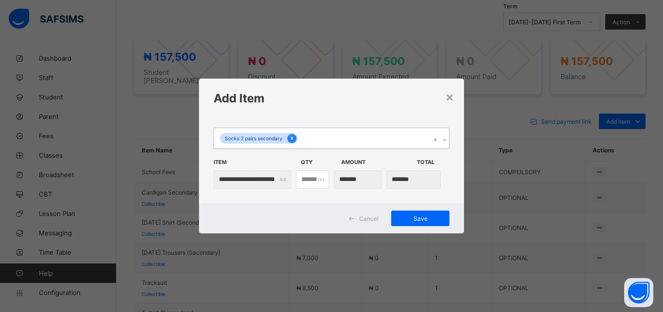
click at [291, 138] on icon at bounding box center [292, 138] width 2 height 3
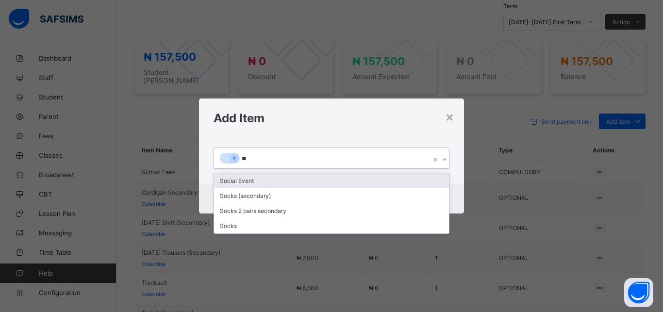
type input "***"
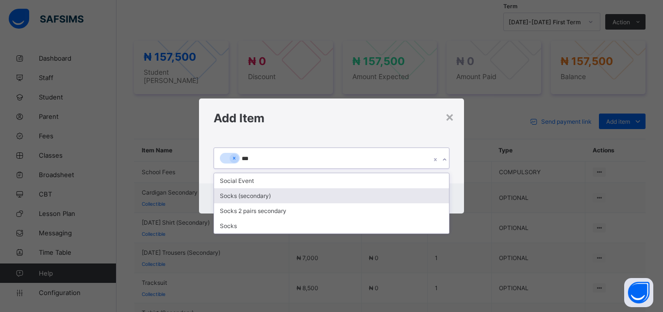
click at [247, 195] on div "Socks (secondary)" at bounding box center [331, 195] width 235 height 15
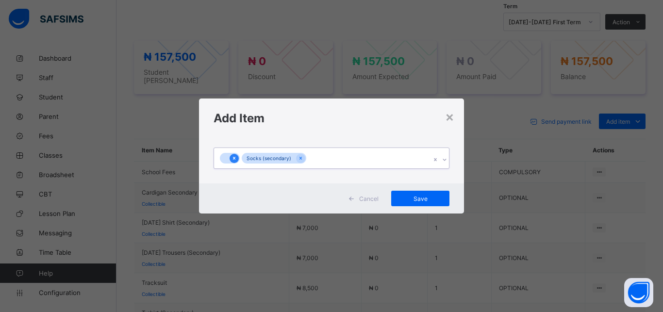
click at [236, 159] on icon at bounding box center [234, 158] width 5 height 7
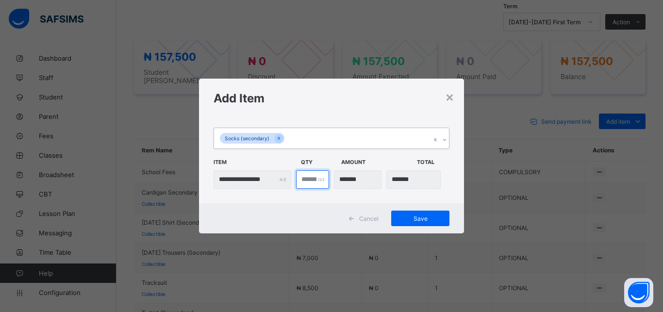
click at [306, 178] on input "*" at bounding box center [312, 179] width 33 height 18
type input "***"
type input "*"
type input "*******"
type input "*"
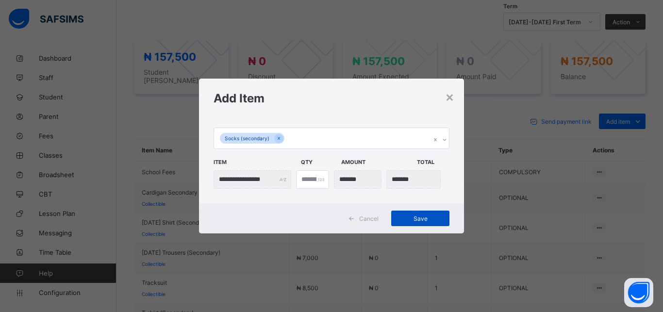
click at [428, 217] on span "Save" at bounding box center [421, 218] width 44 height 7
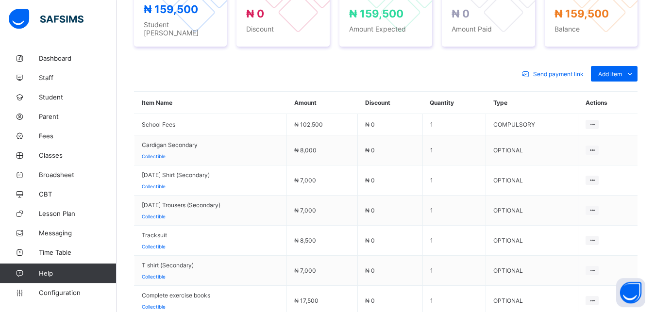
scroll to position [421, 0]
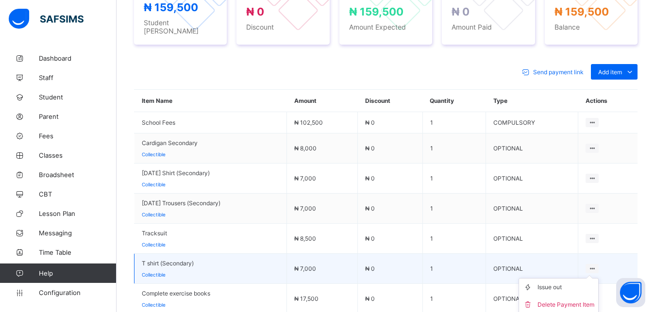
click at [596, 265] on icon at bounding box center [592, 268] width 8 height 7
click at [596, 278] on ul "Issue out Delete Payment Item" at bounding box center [558, 296] width 80 height 36
click at [583, 300] on div "Delete Payment Item" at bounding box center [565, 305] width 57 height 10
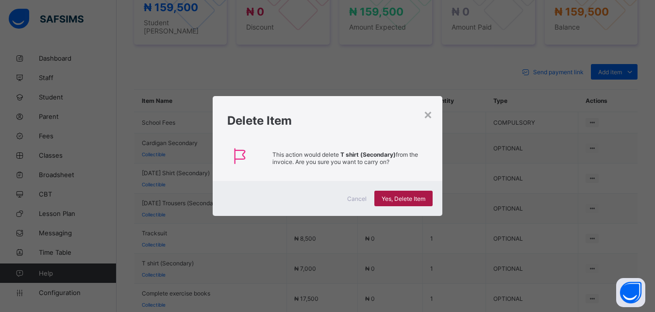
click at [407, 195] on span "Yes, Delete Item" at bounding box center [404, 198] width 44 height 7
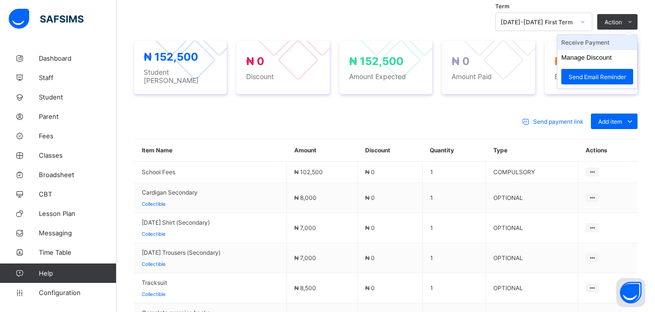
click at [615, 36] on li "Receive Payment" at bounding box center [597, 42] width 80 height 15
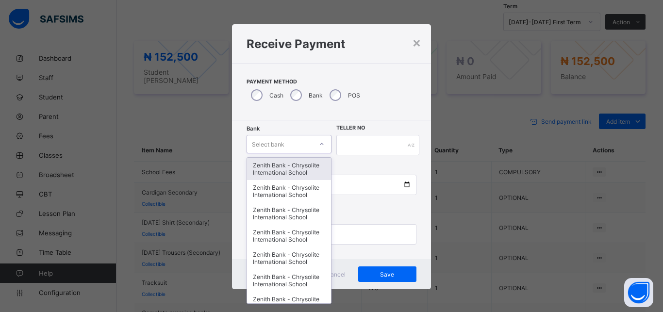
click at [268, 138] on div "Select bank" at bounding box center [268, 144] width 33 height 18
type input "**"
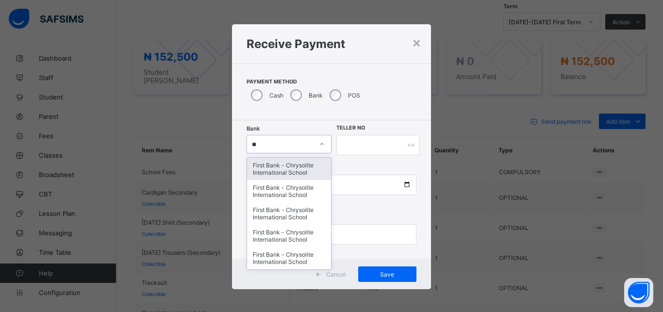
click at [259, 167] on div "First Bank - Chrysolite International School" at bounding box center [289, 169] width 84 height 22
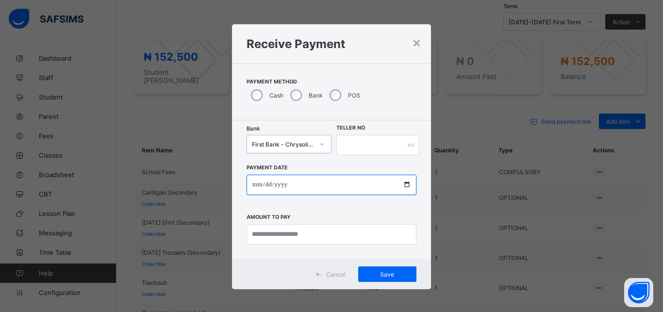
click at [401, 182] on input "date" at bounding box center [332, 185] width 170 height 20
type input "**********"
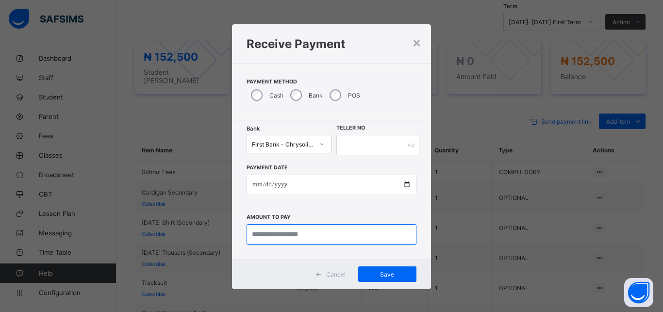
click at [281, 230] on input "currency" at bounding box center [332, 234] width 170 height 20
type input "*********"
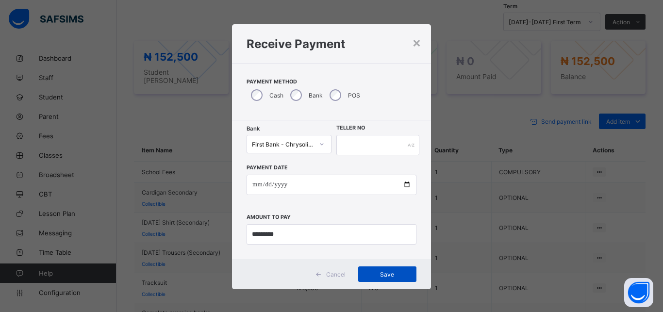
click at [382, 269] on div "Save" at bounding box center [387, 275] width 58 height 16
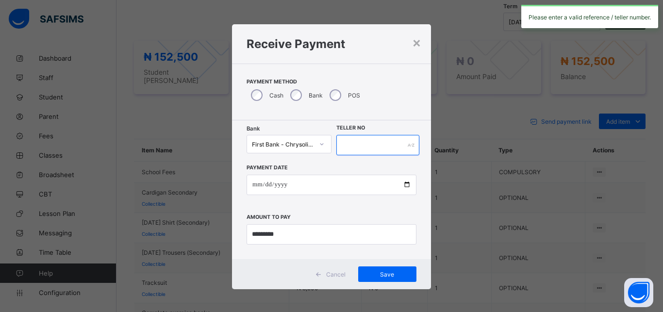
click at [357, 144] on input "text" at bounding box center [377, 145] width 83 height 20
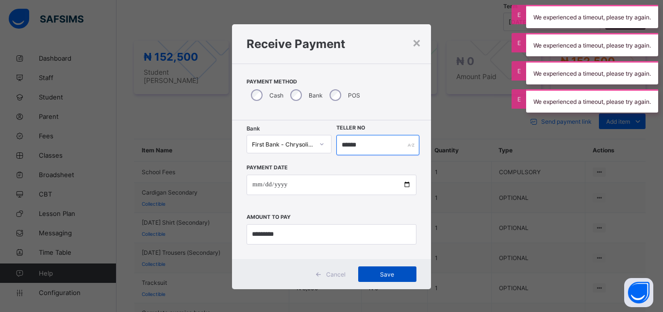
type input "******"
click at [376, 269] on div "Save" at bounding box center [387, 275] width 58 height 16
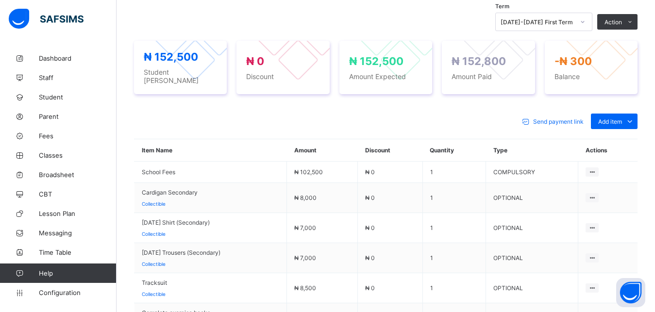
click at [430, 114] on div "Send payment link Add item Optional items Special bill" at bounding box center [385, 122] width 503 height 16
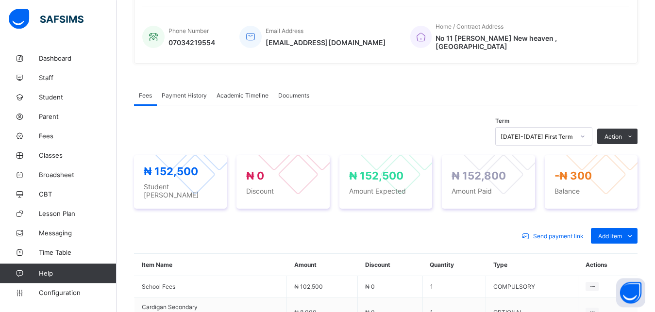
scroll to position [212, 0]
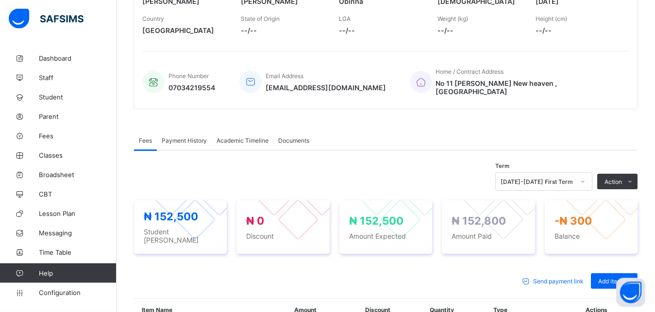
click at [193, 131] on div "Payment History" at bounding box center [184, 140] width 55 height 19
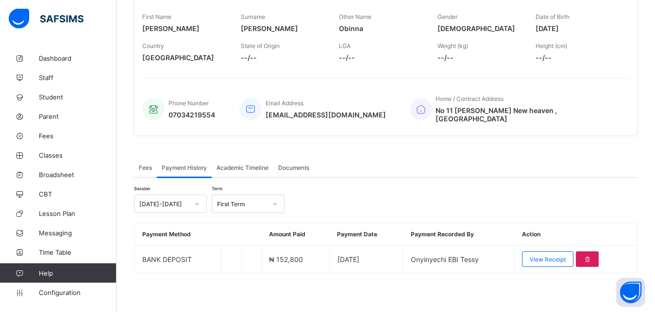
scroll to position [179, 0]
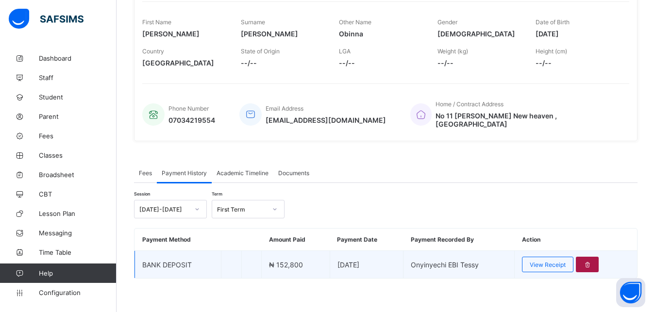
click at [592, 257] on div at bounding box center [587, 265] width 23 height 16
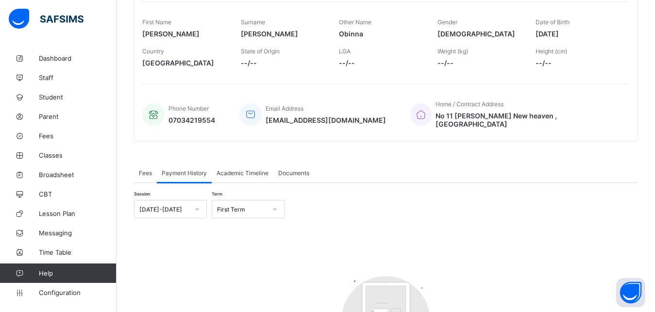
click at [382, 183] on div "Session [DATE]-[DATE] Term First Term Customers There are currently no records.…" at bounding box center [385, 295] width 503 height 224
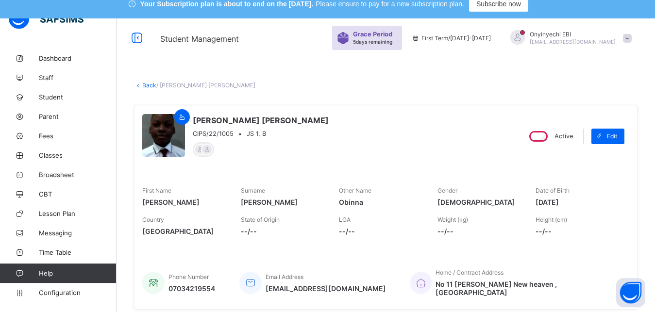
scroll to position [8, 0]
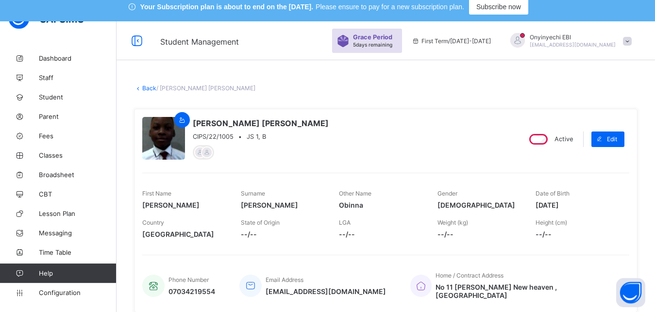
click at [200, 221] on div "Country [GEOGRAPHIC_DATA]" at bounding box center [184, 228] width 84 height 29
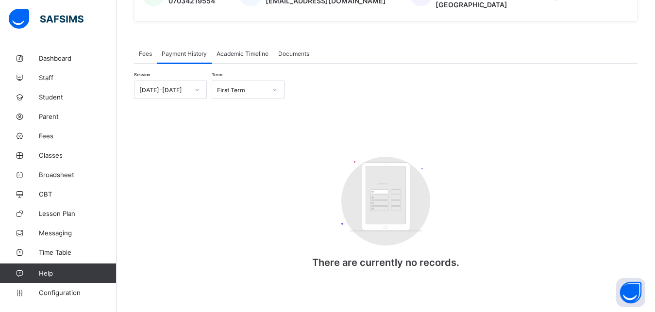
scroll to position [284, 0]
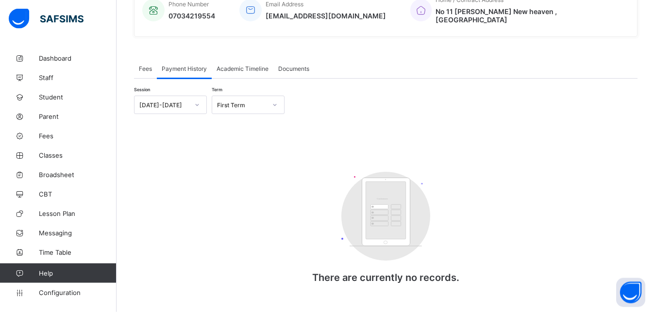
click at [597, 104] on div "Session [DATE]-[DATE] Term First Term" at bounding box center [385, 105] width 503 height 18
click at [654, 160] on div "× Delete Document This action would delete the document with name: from the sys…" at bounding box center [386, 63] width 538 height 538
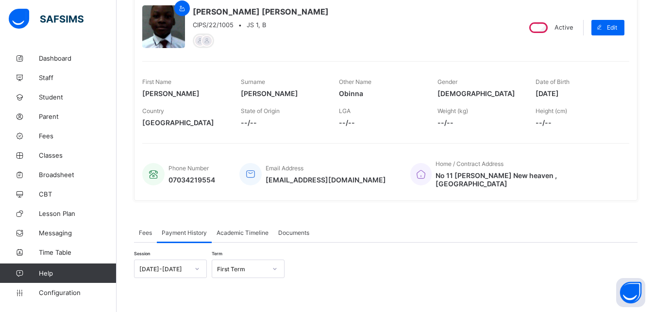
scroll to position [141, 0]
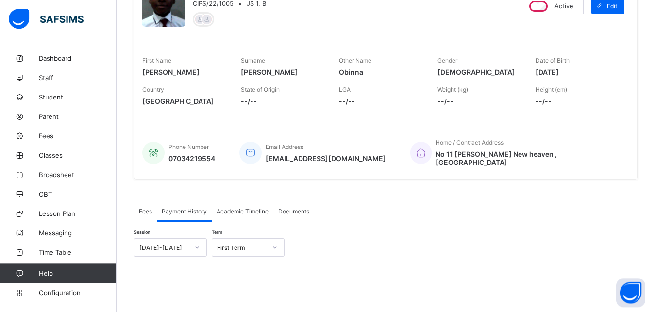
click at [617, 100] on span "--/--" at bounding box center [577, 101] width 84 height 8
